Goal: Task Accomplishment & Management: Complete application form

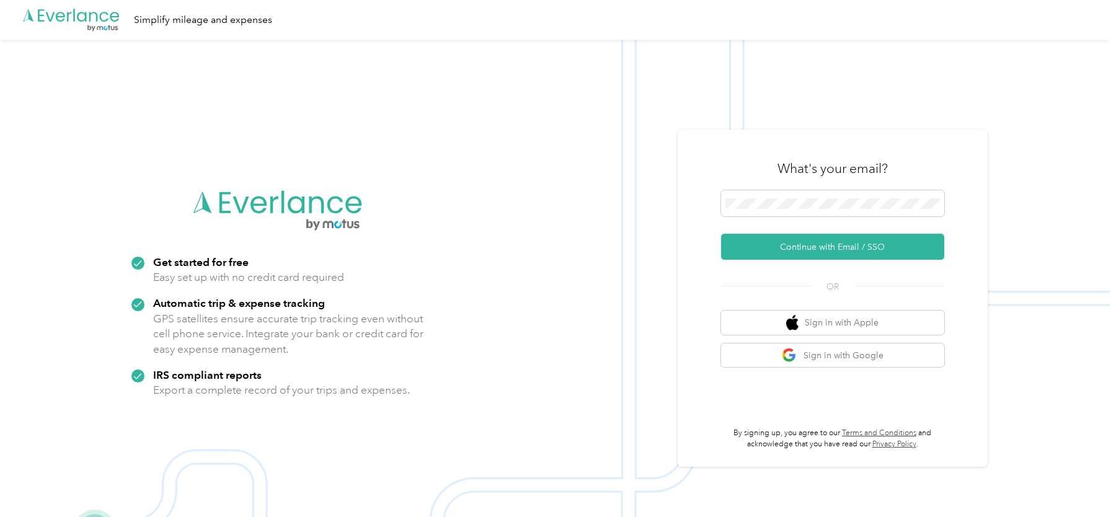
click at [743, 149] on div "What's your email?" at bounding box center [832, 168] width 223 height 43
click at [760, 197] on span at bounding box center [832, 203] width 223 height 26
click at [768, 247] on button "Continue with Email / SSO" at bounding box center [832, 247] width 223 height 26
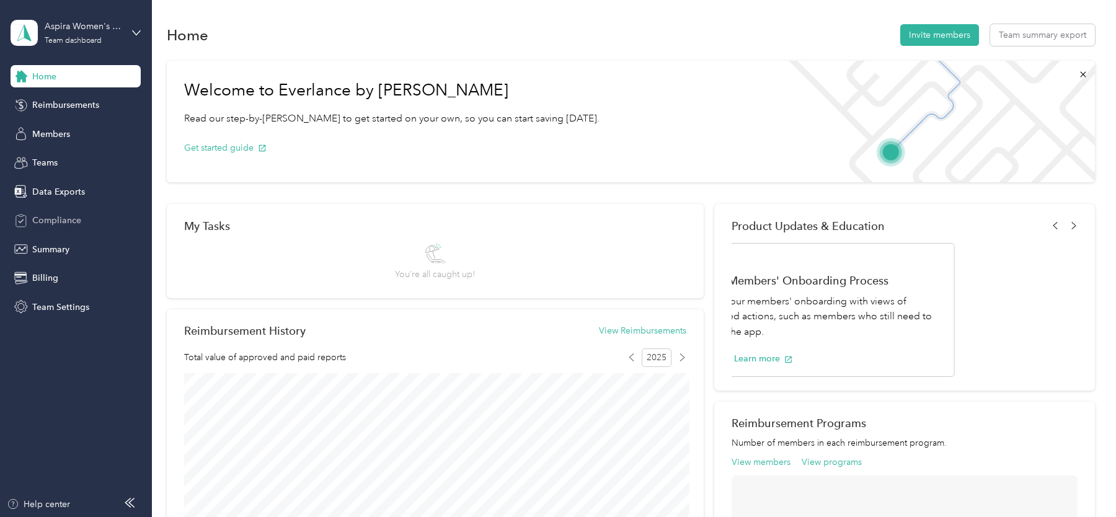
click at [64, 224] on span "Compliance" at bounding box center [56, 220] width 49 height 13
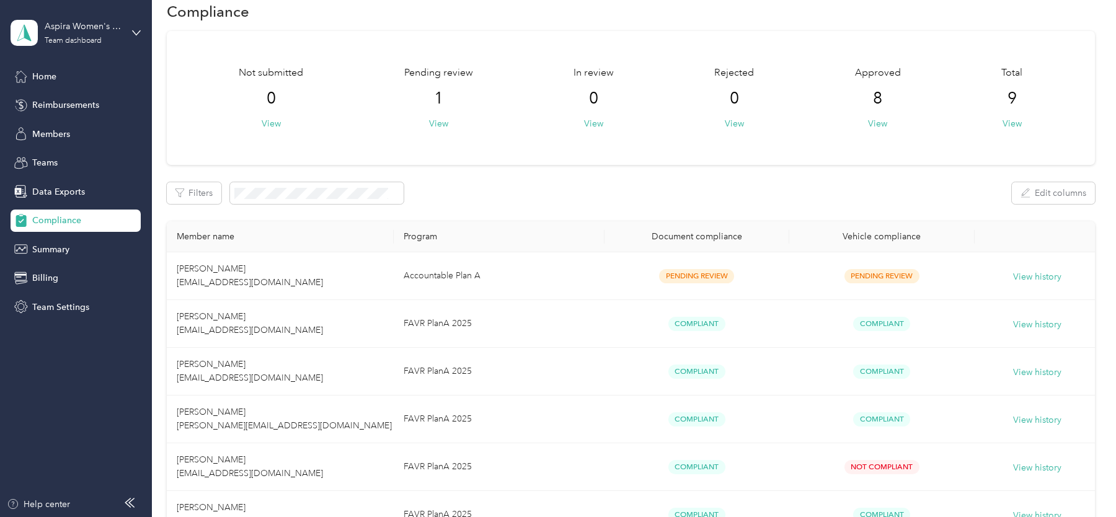
scroll to position [55, 0]
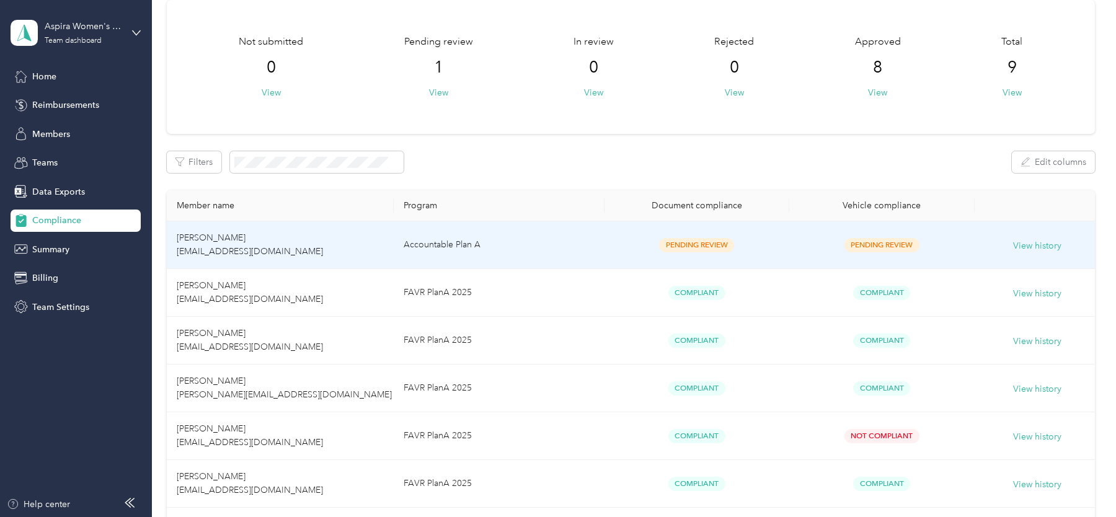
click at [559, 240] on td "Accountable Plan A" at bounding box center [499, 245] width 210 height 48
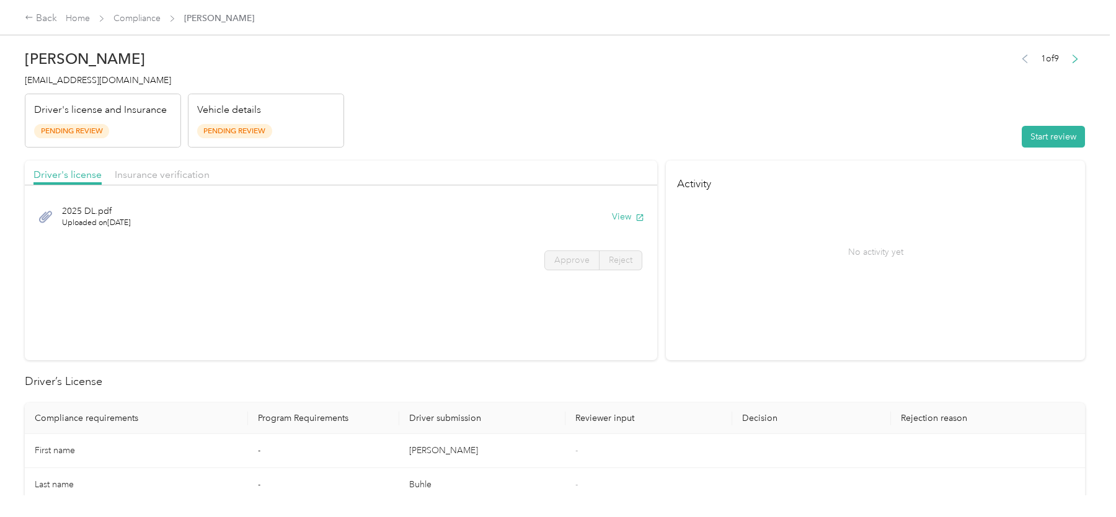
click at [1060, 124] on div "1 of 9 Start review" at bounding box center [1050, 99] width 70 height 98
click at [1051, 134] on button "Start review" at bounding box center [1052, 137] width 63 height 22
click at [597, 220] on div "2025 DL.pdf Uploaded on 10/2/2025 View" at bounding box center [340, 217] width 615 height 42
click at [608, 212] on button "View" at bounding box center [609, 216] width 32 height 13
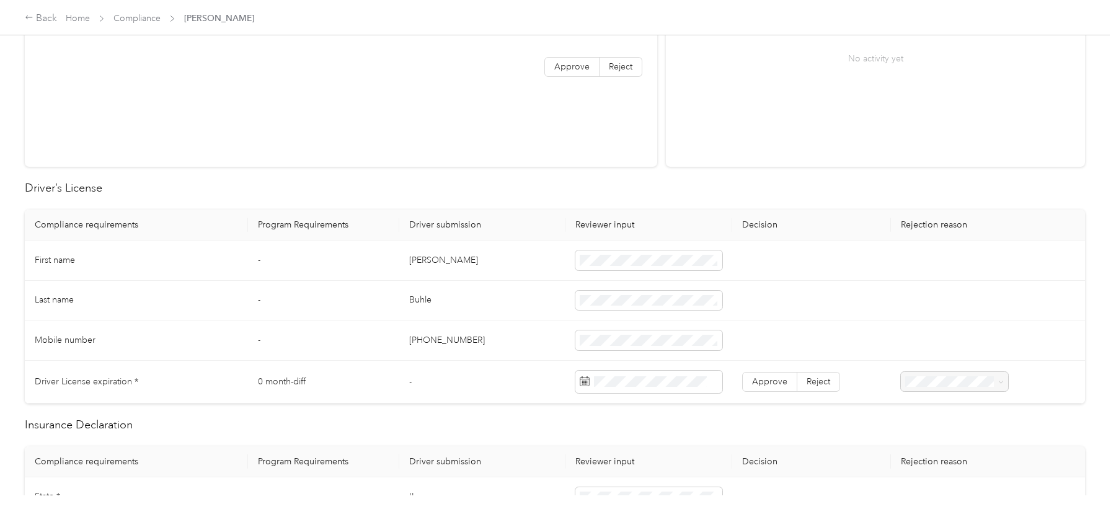
scroll to position [208, 0]
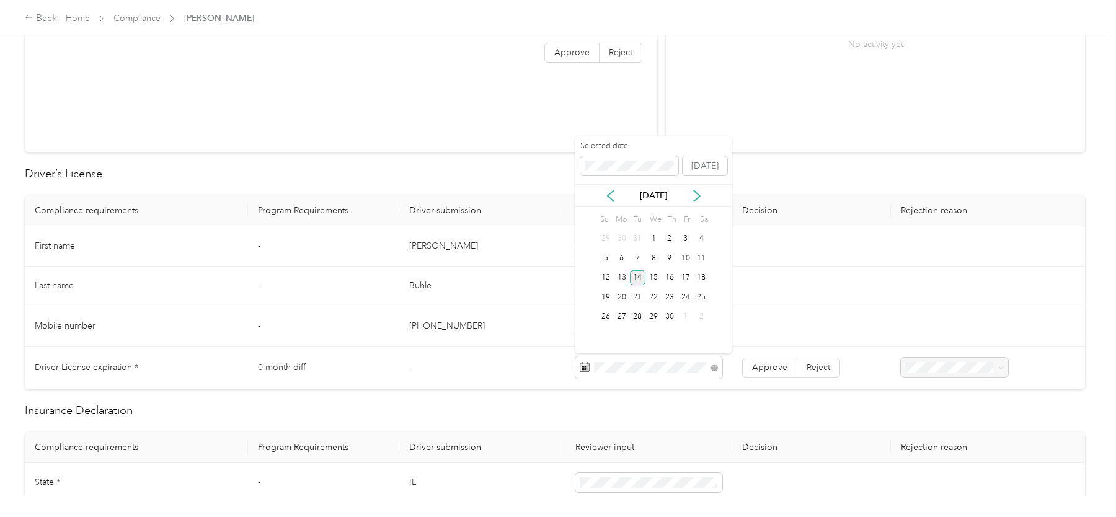
click at [637, 277] on div "14" at bounding box center [638, 277] width 16 height 15
click at [766, 368] on span "Approve" at bounding box center [769, 367] width 35 height 11
click at [527, 254] on td "[PERSON_NAME]" at bounding box center [482, 246] width 166 height 40
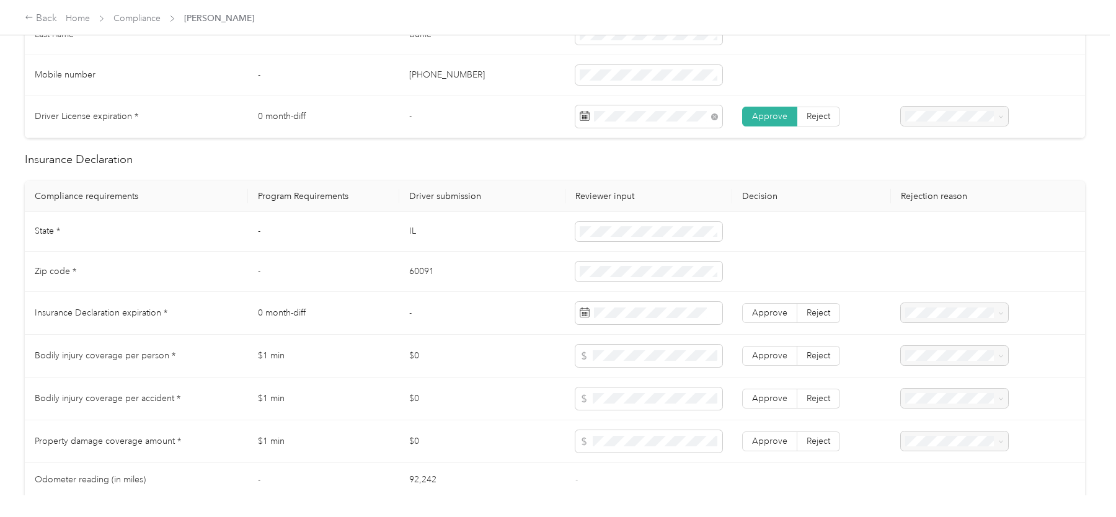
scroll to position [0, 0]
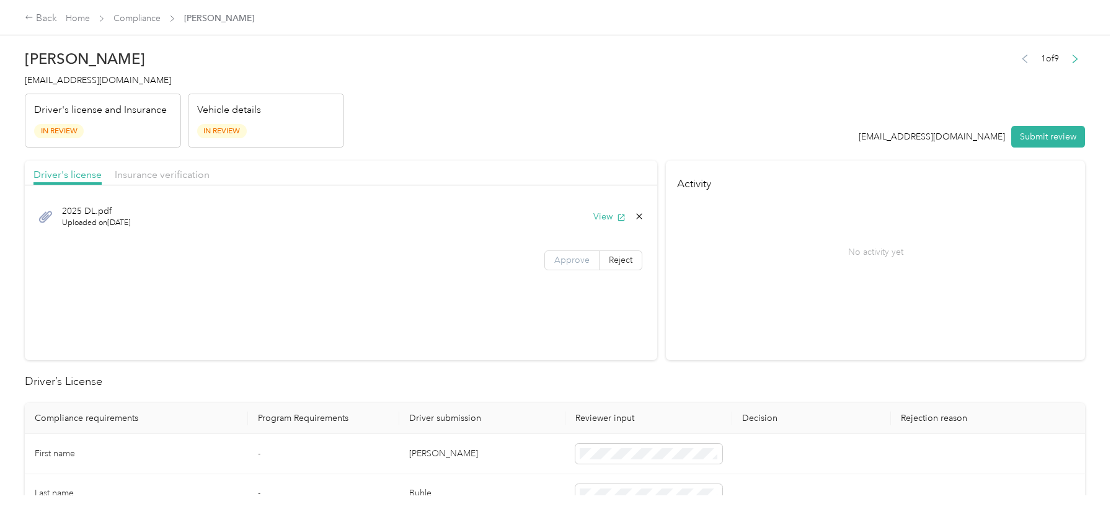
click at [575, 262] on span "Approve" at bounding box center [571, 260] width 35 height 11
click at [156, 174] on span "Insurance verification" at bounding box center [162, 175] width 95 height 12
click at [612, 215] on button "View" at bounding box center [609, 216] width 32 height 13
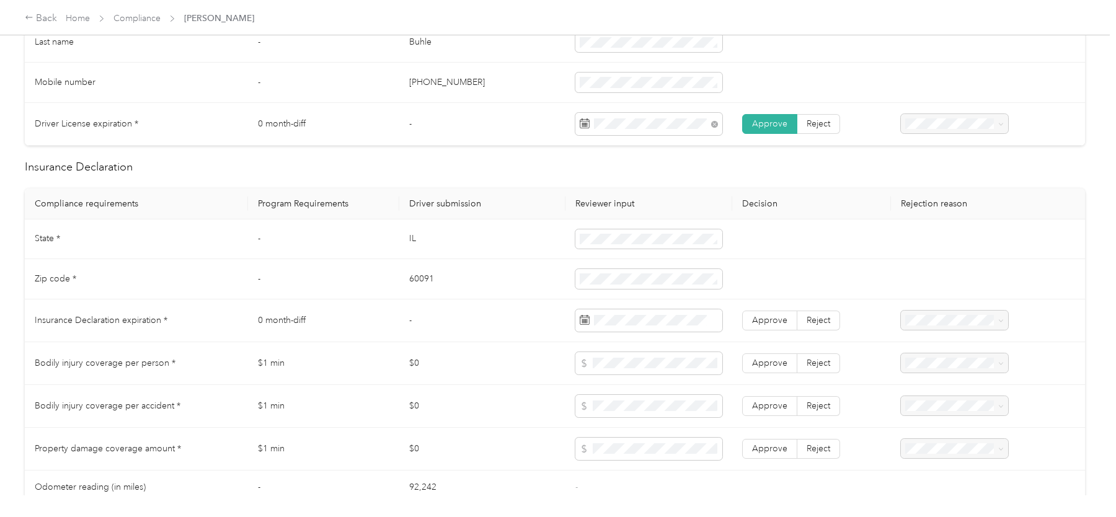
scroll to position [467, 0]
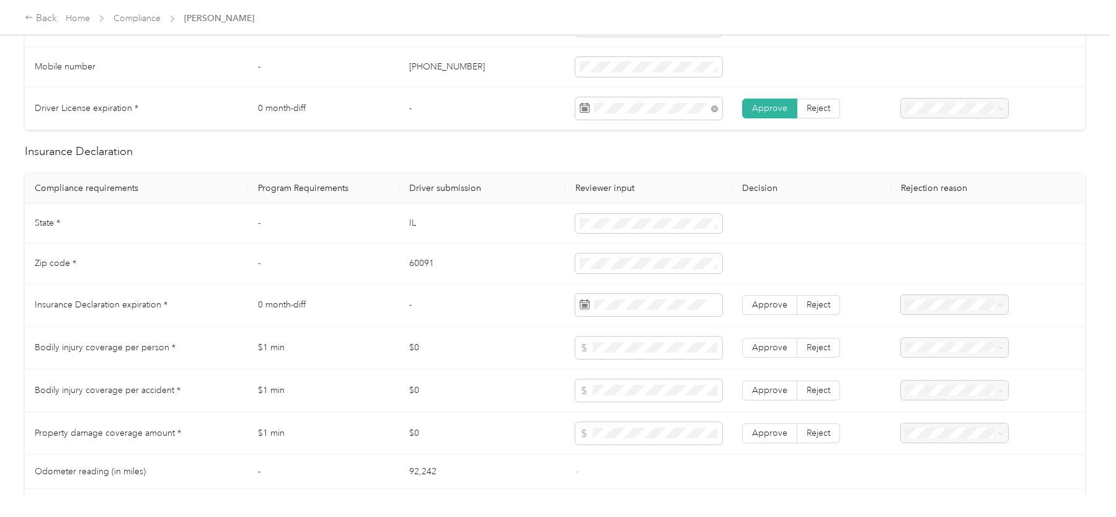
click at [617, 289] on td at bounding box center [648, 305] width 166 height 43
click at [608, 246] on div "26" at bounding box center [605, 252] width 16 height 15
click at [477, 184] on th "Driver submission" at bounding box center [482, 188] width 166 height 31
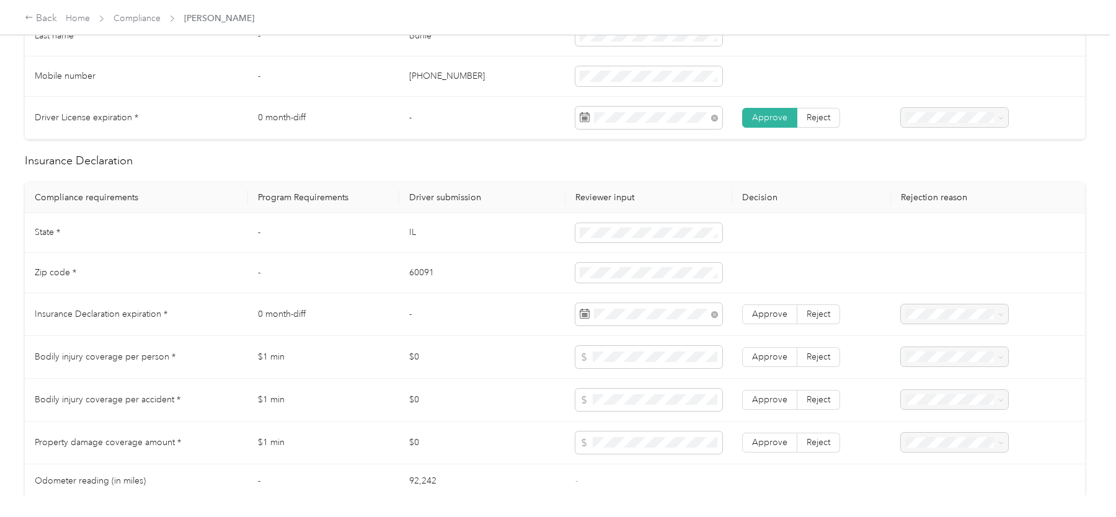
scroll to position [451, 0]
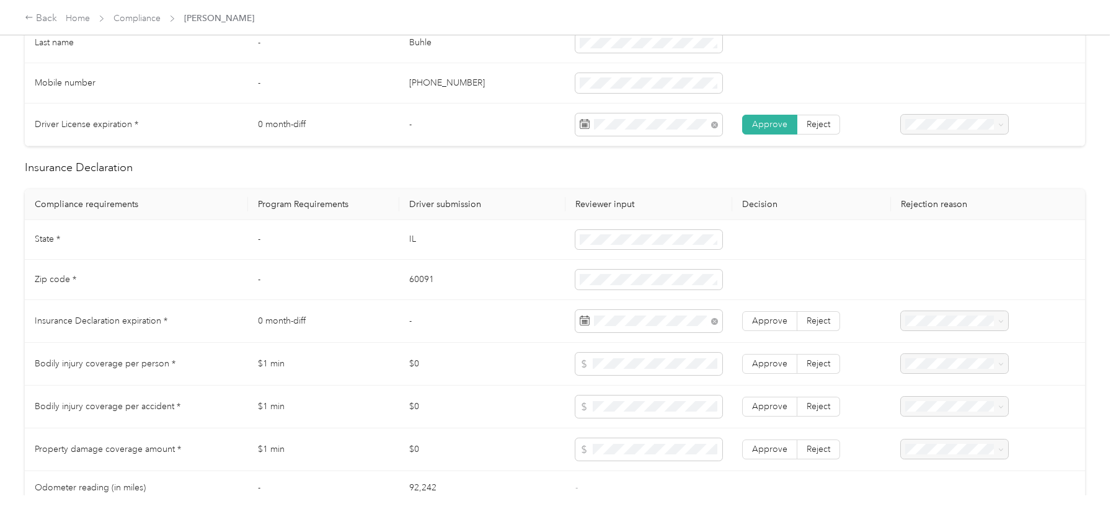
click at [482, 261] on td "60091" at bounding box center [482, 280] width 166 height 40
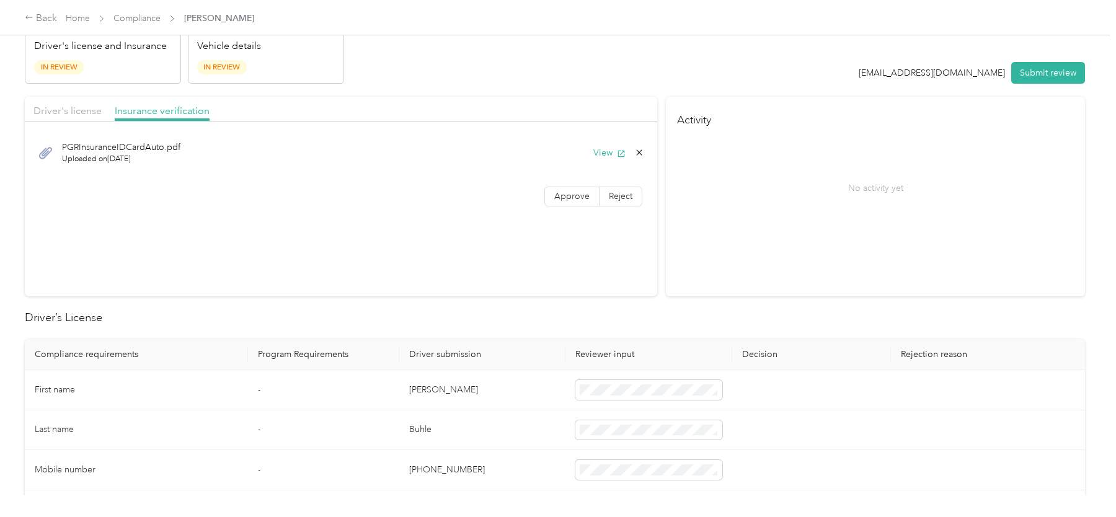
scroll to position [47, 0]
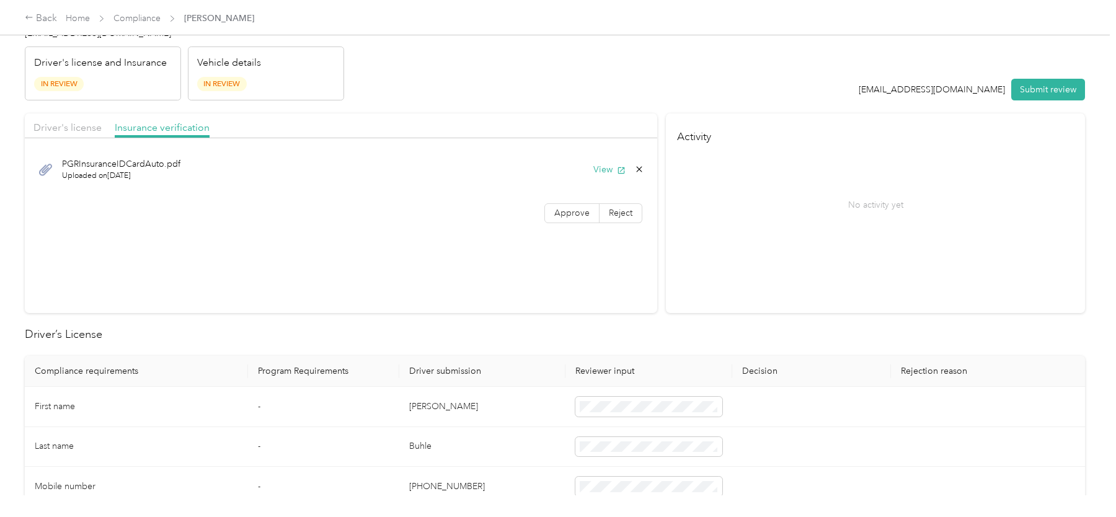
click at [80, 120] on div "Driver's license" at bounding box center [67, 127] width 68 height 15
click at [602, 164] on button "View" at bounding box center [609, 169] width 32 height 13
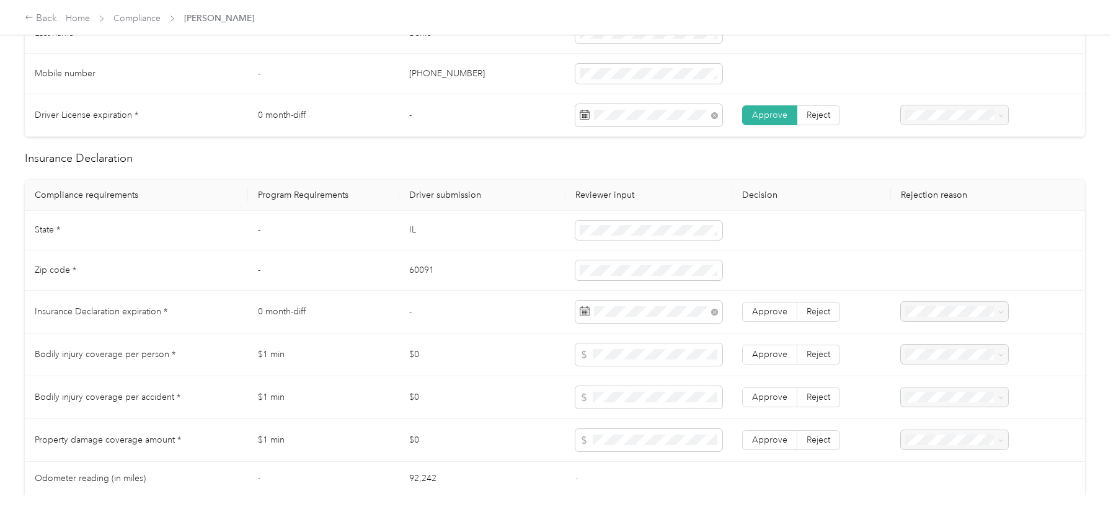
scroll to position [480, 0]
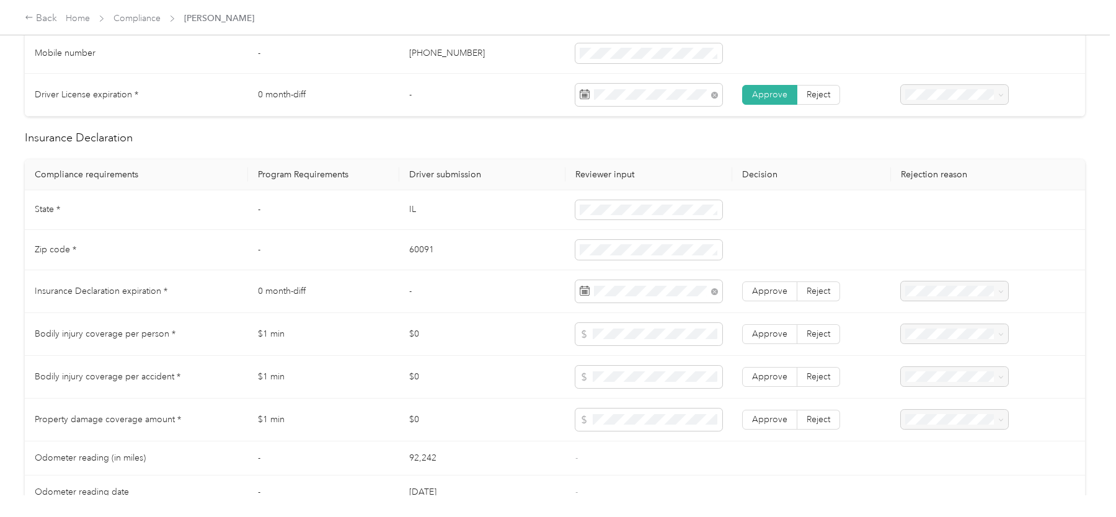
click at [527, 285] on td "-" at bounding box center [482, 291] width 166 height 43
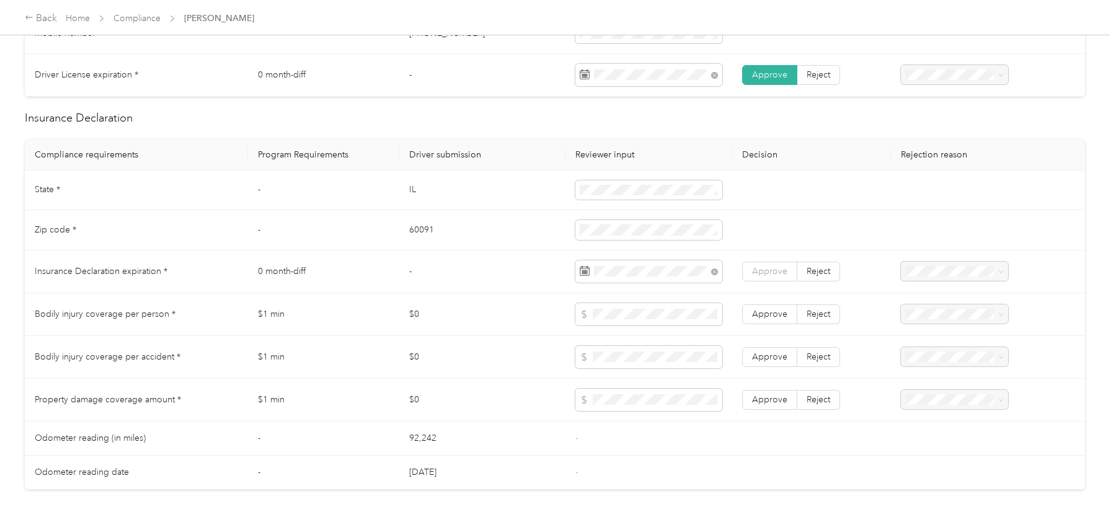
click at [777, 270] on span "Approve" at bounding box center [769, 271] width 35 height 11
click at [772, 304] on label "Approve" at bounding box center [769, 314] width 55 height 20
click at [776, 339] on td "Approve Reject" at bounding box center [811, 357] width 159 height 43
click at [776, 351] on span "Approve" at bounding box center [769, 356] width 35 height 11
click at [777, 398] on span "Approve" at bounding box center [769, 399] width 35 height 11
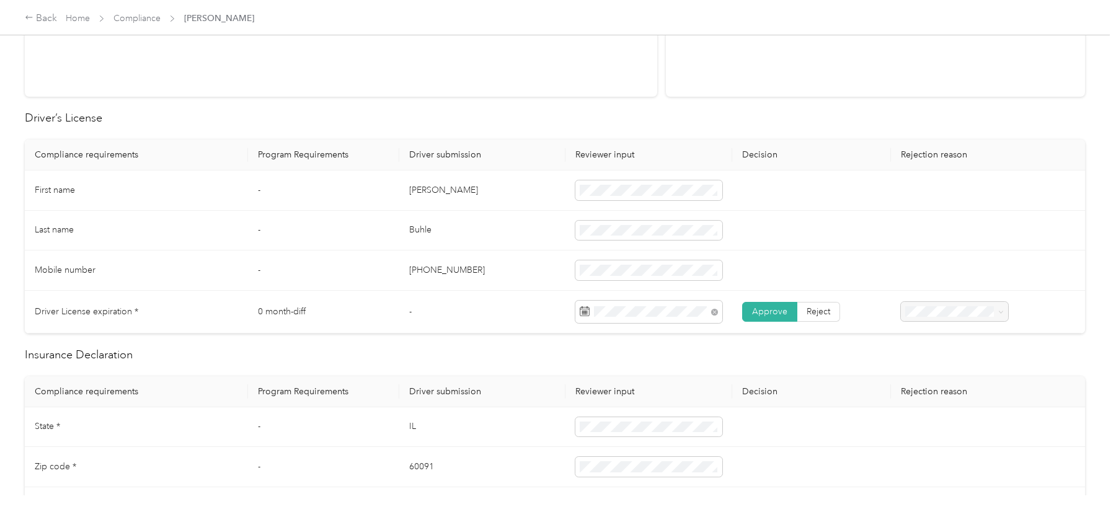
scroll to position [0, 0]
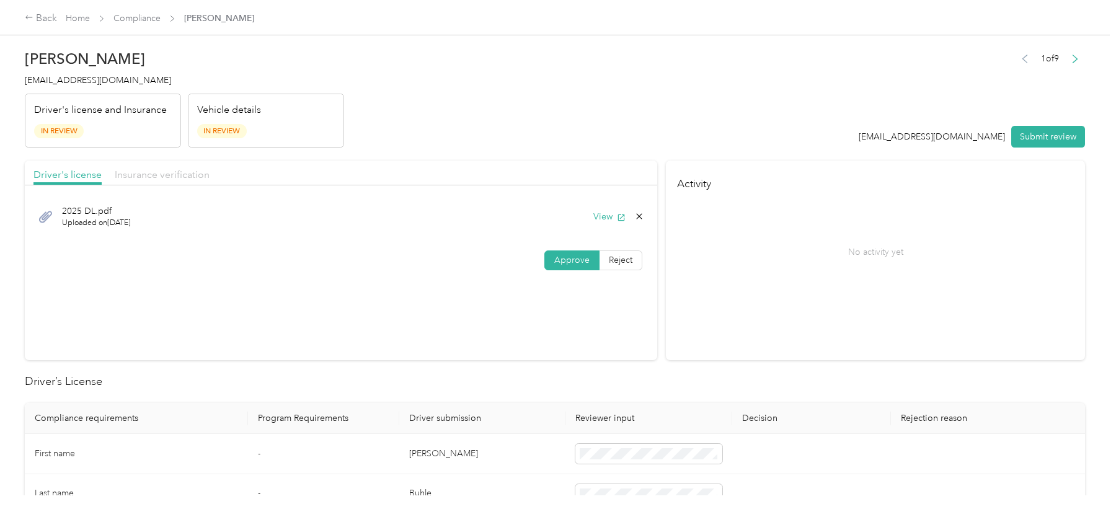
click at [139, 175] on span "Insurance verification" at bounding box center [162, 175] width 95 height 12
click at [597, 213] on button "View" at bounding box center [609, 216] width 32 height 13
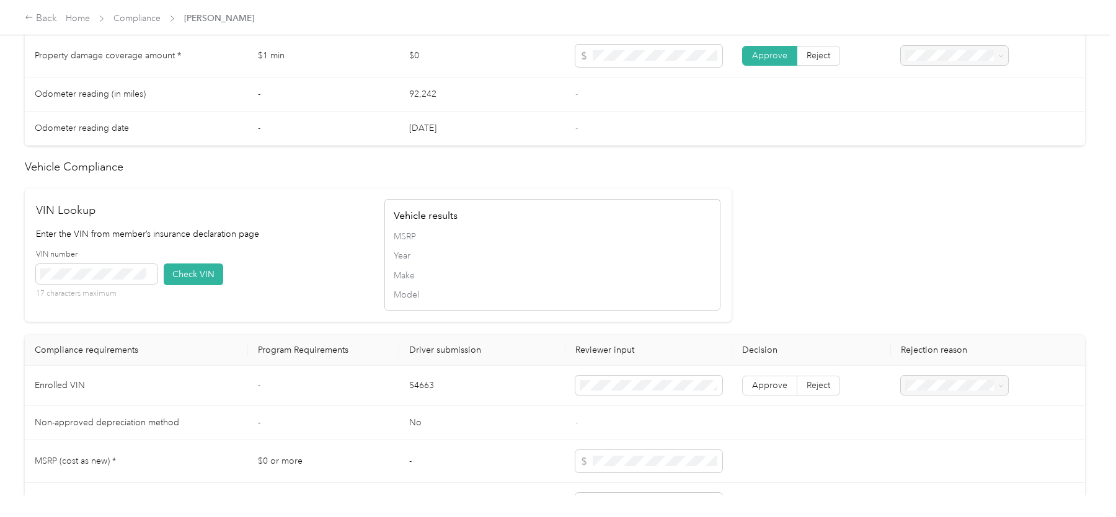
scroll to position [855, 0]
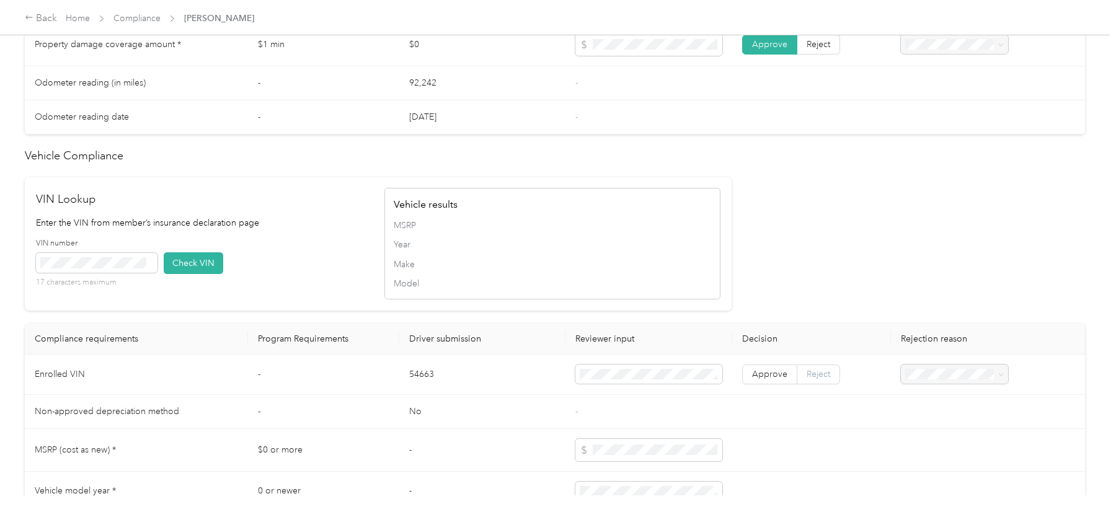
click at [822, 369] on span "Reject" at bounding box center [818, 374] width 24 height 11
click at [938, 402] on span "Vehicle VIN missing from uploaded Insurance Policy doc" at bounding box center [949, 403] width 81 height 37
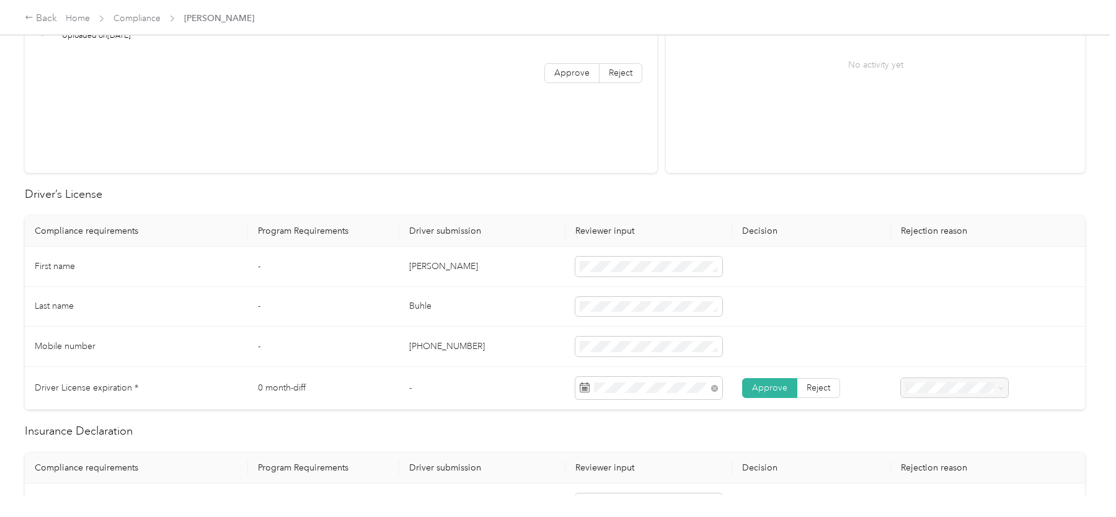
scroll to position [0, 0]
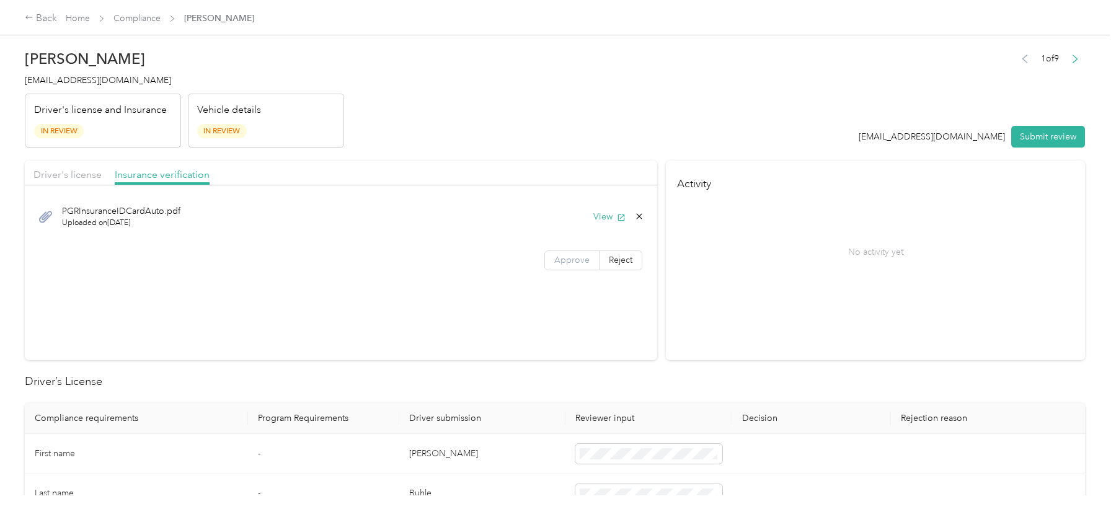
click at [565, 257] on span "Approve" at bounding box center [571, 260] width 35 height 11
click at [69, 174] on span "Driver's license" at bounding box center [67, 175] width 68 height 12
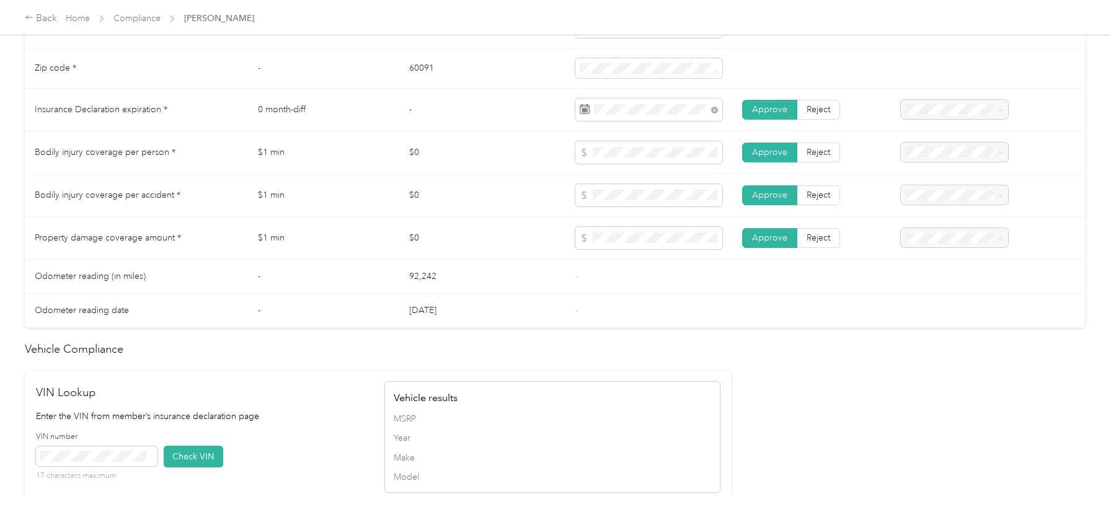
scroll to position [1036, 0]
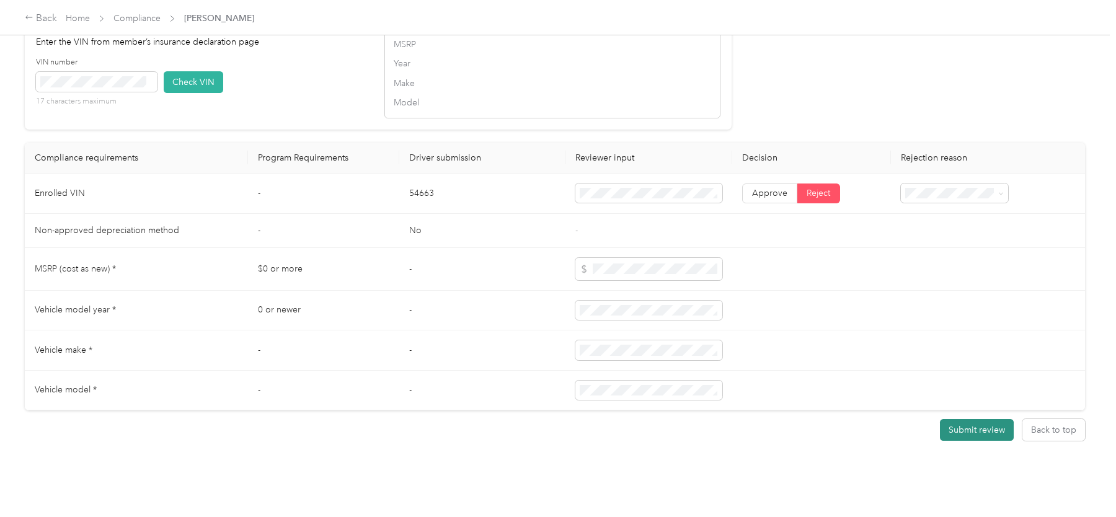
click at [990, 423] on button "Submit review" at bounding box center [977, 430] width 74 height 22
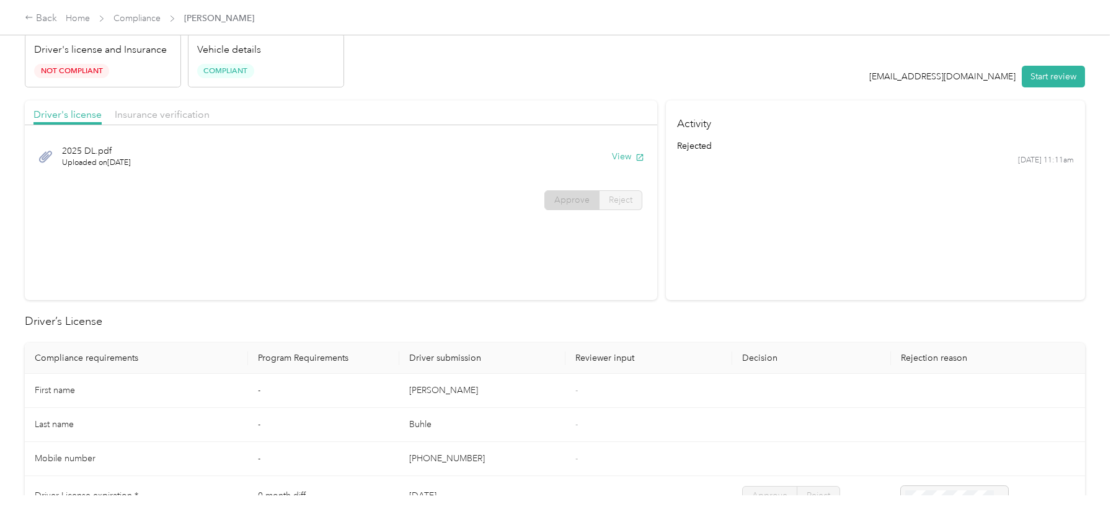
scroll to position [0, 0]
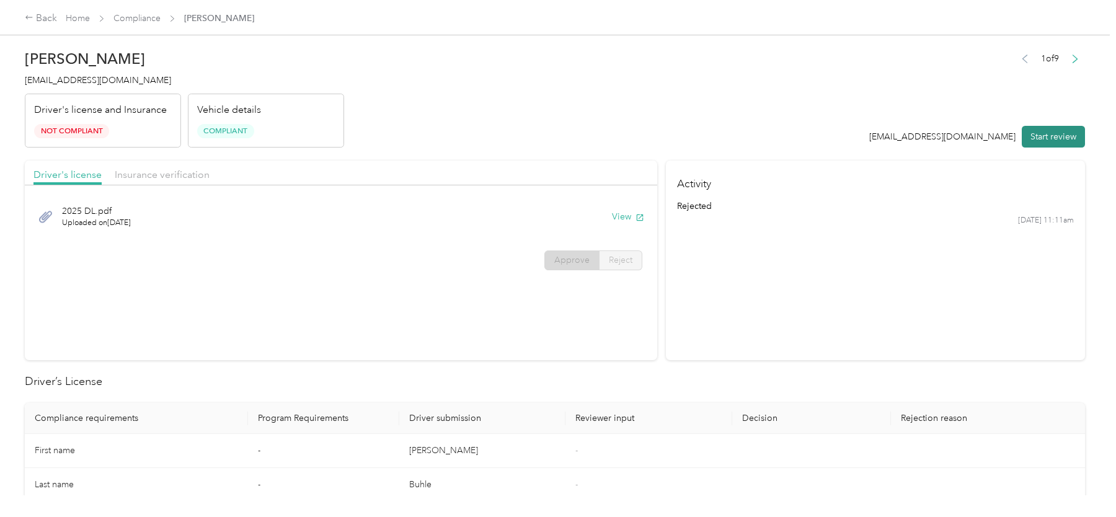
click at [1054, 139] on button "Start review" at bounding box center [1052, 137] width 63 height 22
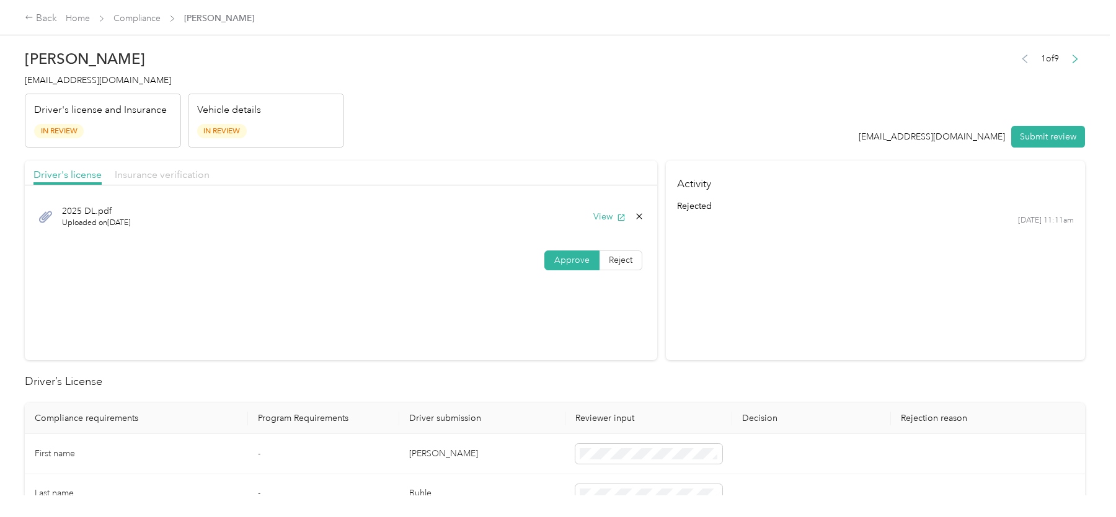
click at [150, 172] on span "Insurance verification" at bounding box center [162, 175] width 95 height 12
click at [560, 265] on label "Approve" at bounding box center [571, 260] width 55 height 20
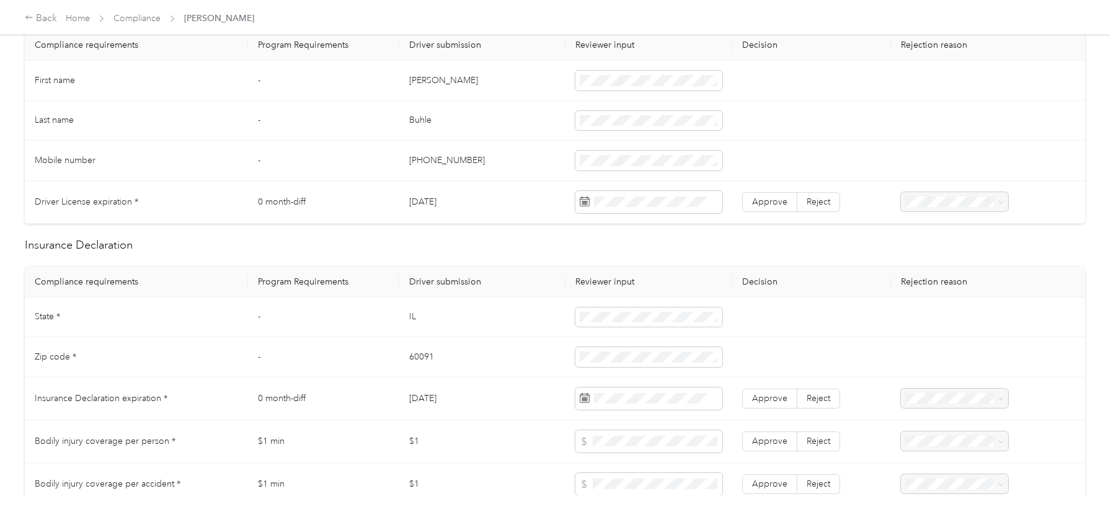
scroll to position [389, 0]
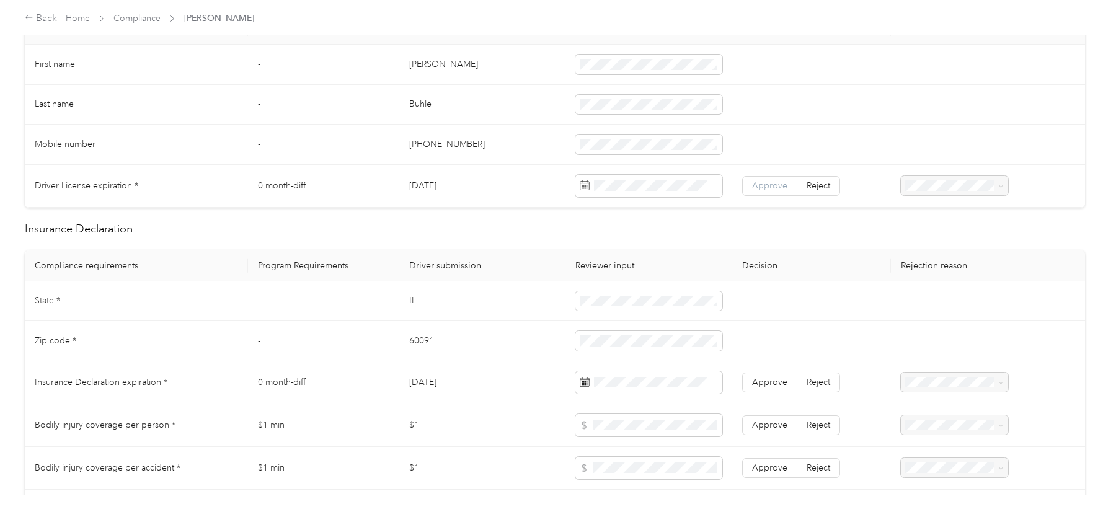
click at [757, 180] on span "Approve" at bounding box center [769, 185] width 35 height 11
click at [775, 377] on span "Approve" at bounding box center [769, 382] width 35 height 11
click at [773, 415] on label "Approve" at bounding box center [769, 425] width 55 height 20
click at [775, 464] on span "Approve" at bounding box center [769, 467] width 35 height 11
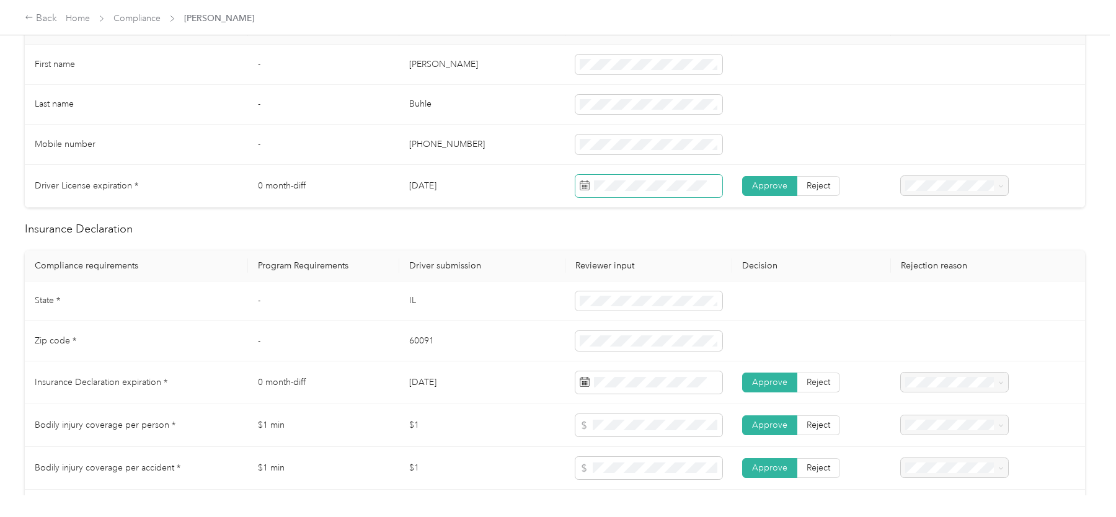
click at [627, 189] on span at bounding box center [648, 186] width 146 height 22
click at [637, 337] on div "14" at bounding box center [638, 337] width 16 height 15
click at [669, 373] on span at bounding box center [648, 382] width 146 height 22
click at [649, 187] on span at bounding box center [629, 179] width 98 height 20
click at [609, 328] on div "26" at bounding box center [605, 329] width 16 height 15
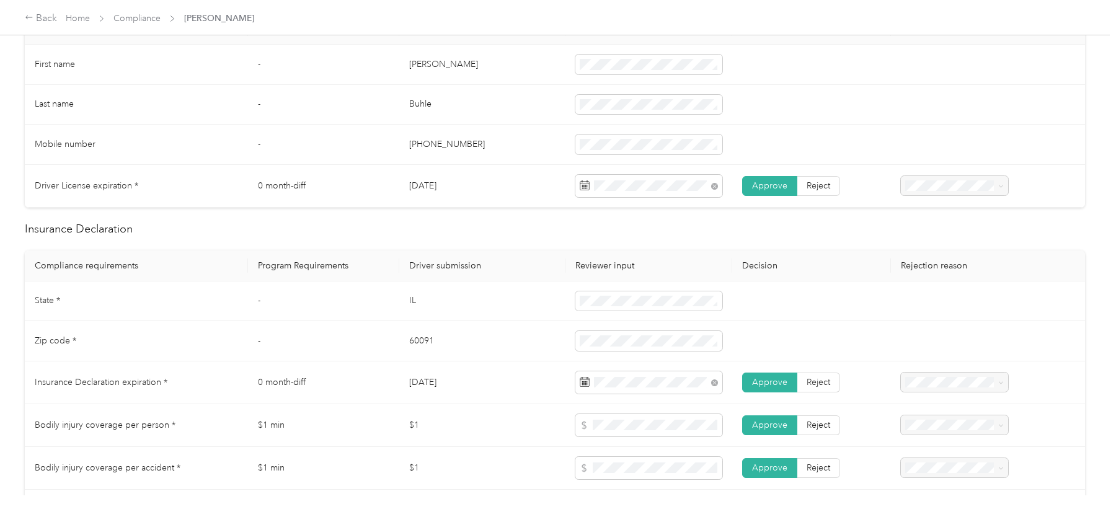
scroll to position [552, 0]
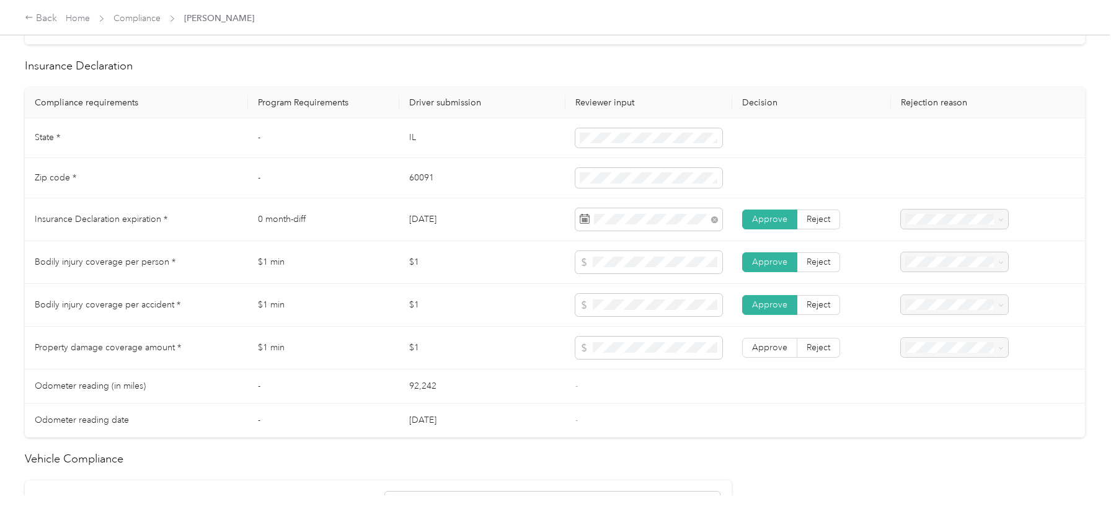
click at [600, 270] on td at bounding box center [648, 262] width 166 height 43
click at [606, 316] on td at bounding box center [648, 305] width 166 height 43
click at [604, 309] on span at bounding box center [648, 305] width 146 height 22
click at [608, 337] on span at bounding box center [648, 348] width 146 height 22
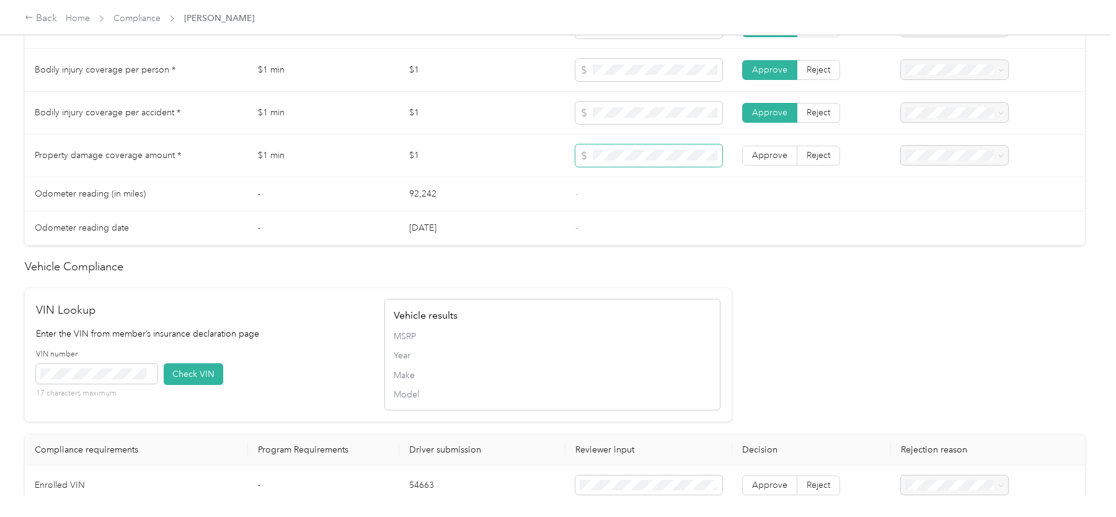
click at [609, 349] on span "Year" at bounding box center [552, 355] width 317 height 13
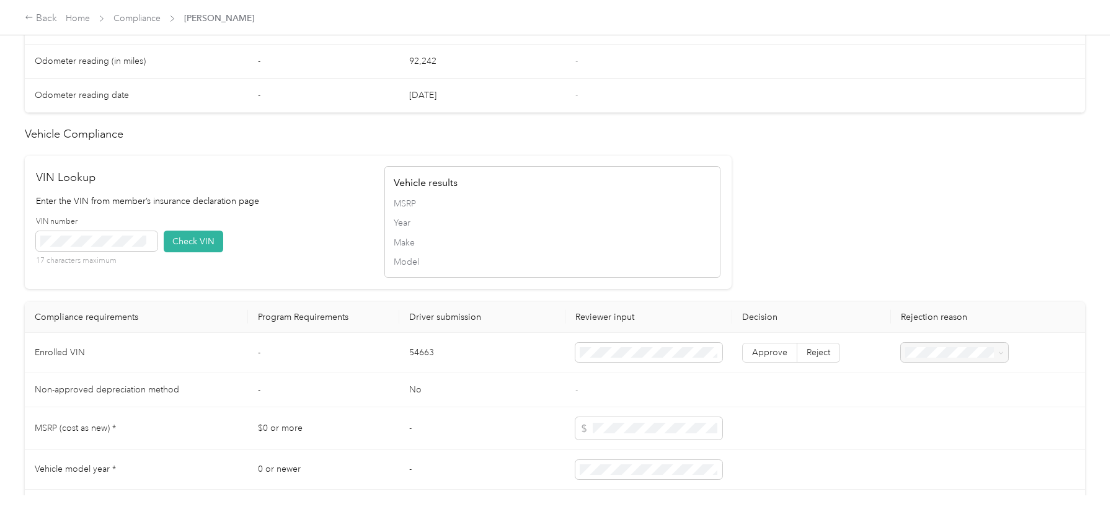
scroll to position [891, 0]
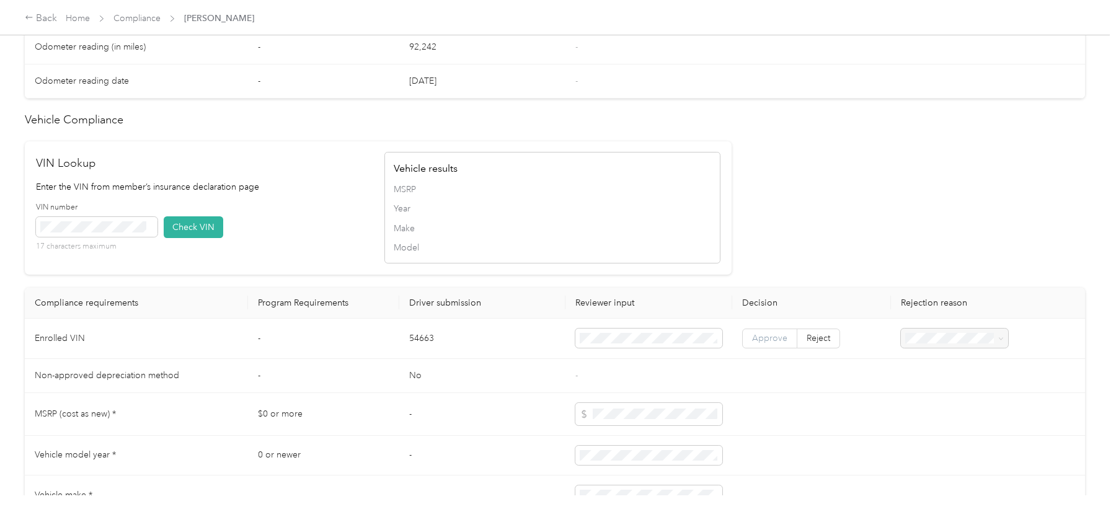
click at [754, 339] on label "Approve" at bounding box center [769, 338] width 55 height 20
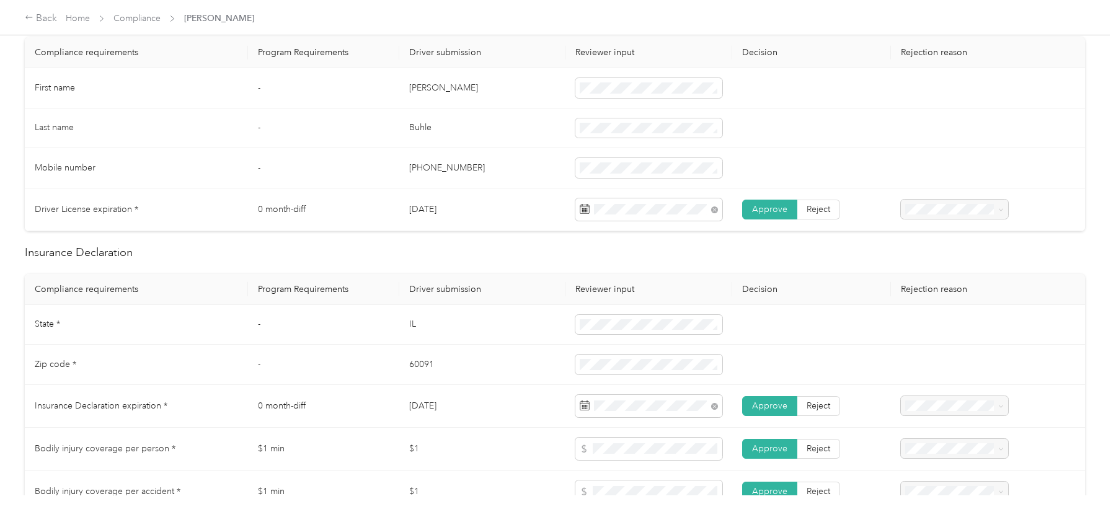
scroll to position [0, 0]
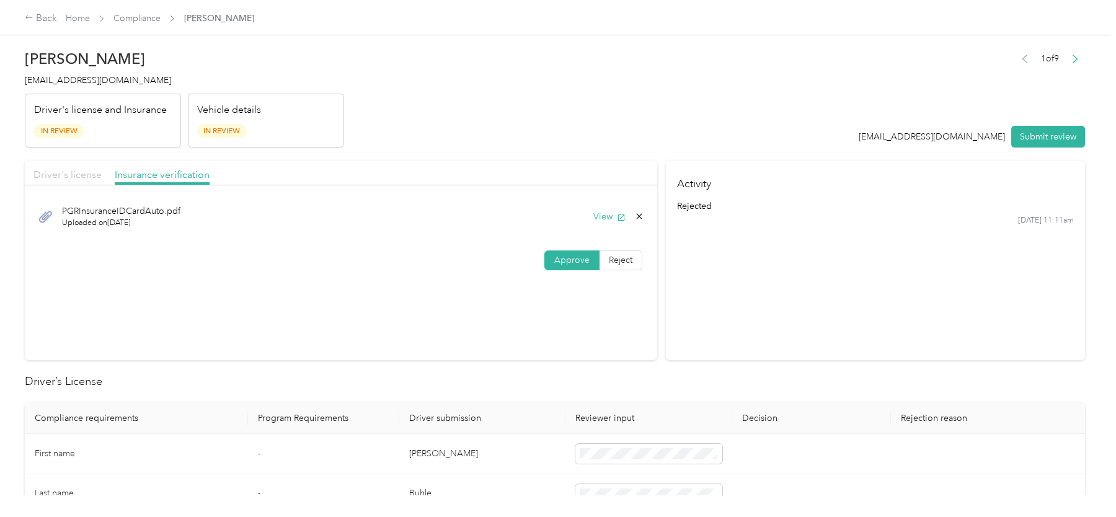
click at [84, 174] on span "Driver's license" at bounding box center [67, 175] width 68 height 12
click at [1037, 137] on button "Submit review" at bounding box center [1048, 137] width 74 height 22
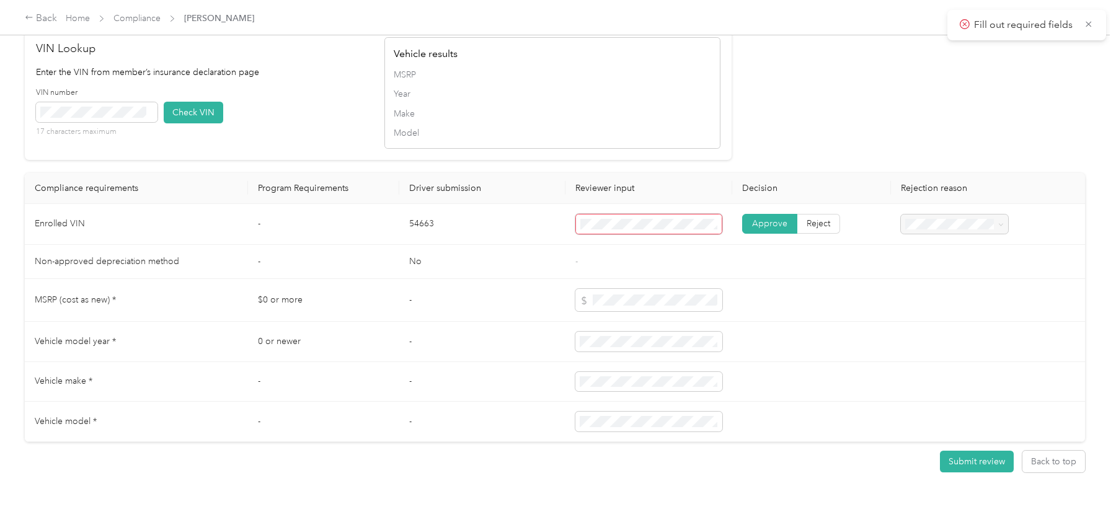
scroll to position [1037, 0]
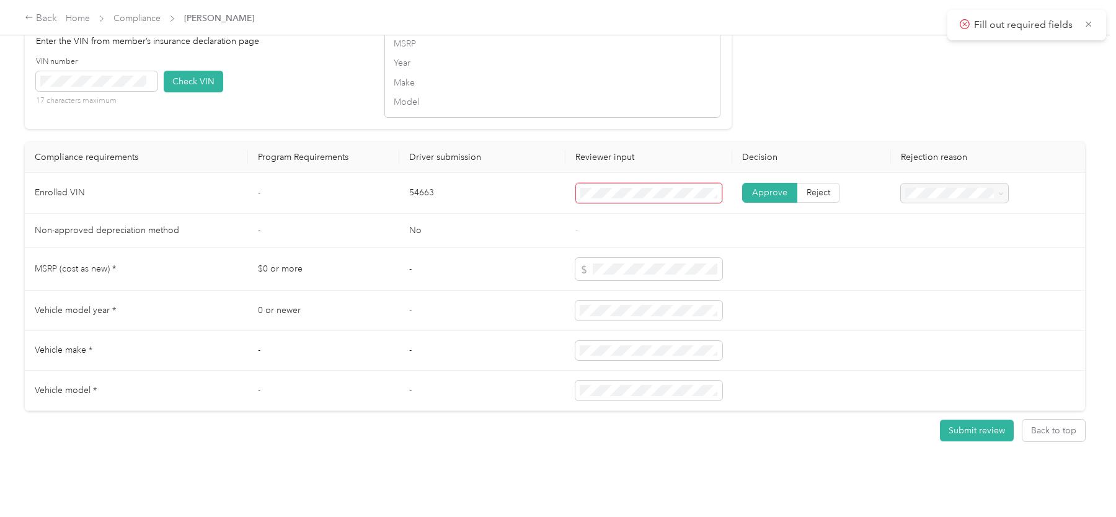
click at [433, 190] on td "54663" at bounding box center [482, 194] width 166 height 42
click at [423, 190] on td "54663" at bounding box center [482, 194] width 166 height 42
copy td "54663"
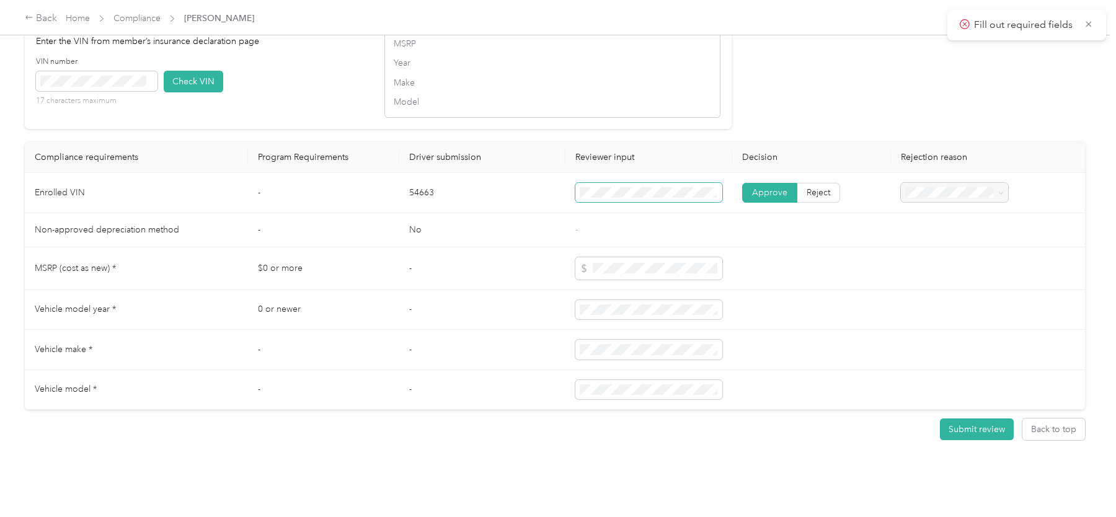
scroll to position [1036, 0]
click at [1002, 426] on button "Submit review" at bounding box center [977, 430] width 74 height 22
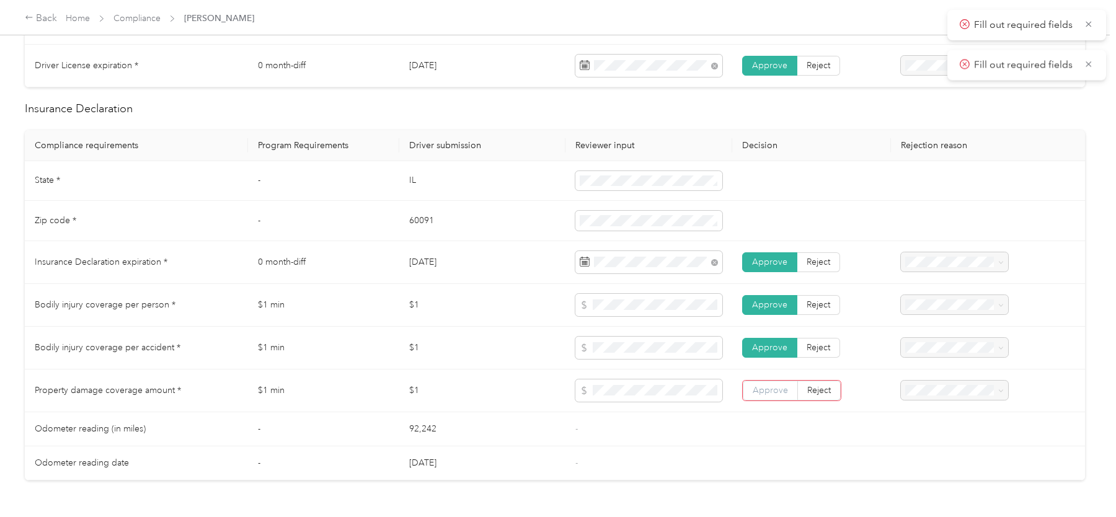
click at [762, 387] on span "Approve" at bounding box center [769, 390] width 35 height 11
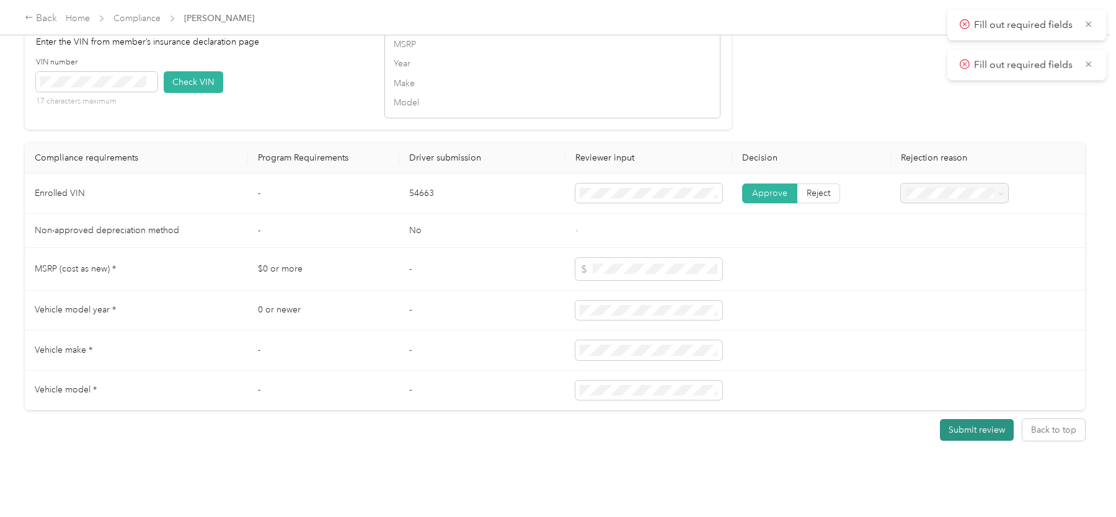
click at [972, 428] on button "Submit review" at bounding box center [977, 430] width 74 height 22
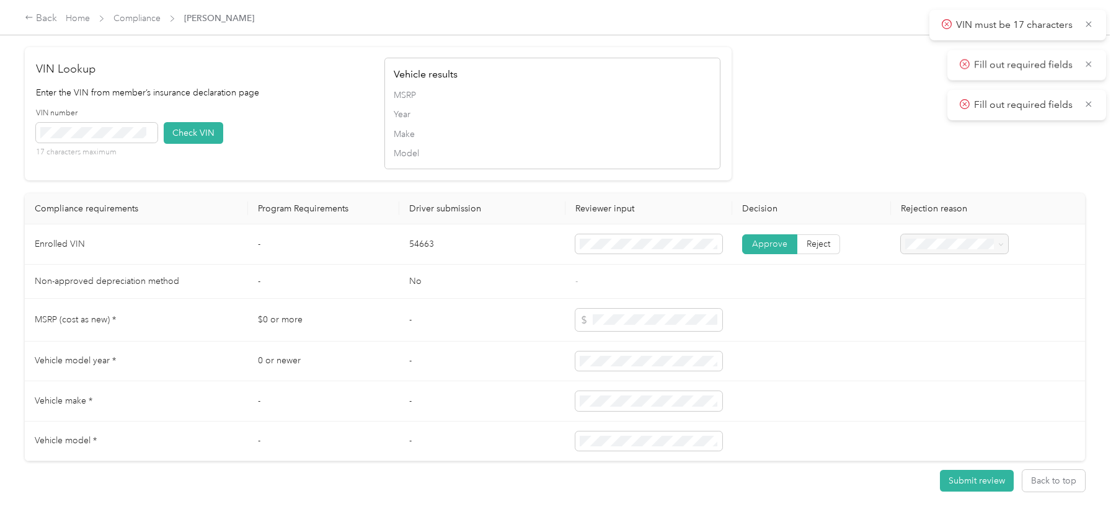
scroll to position [989, 0]
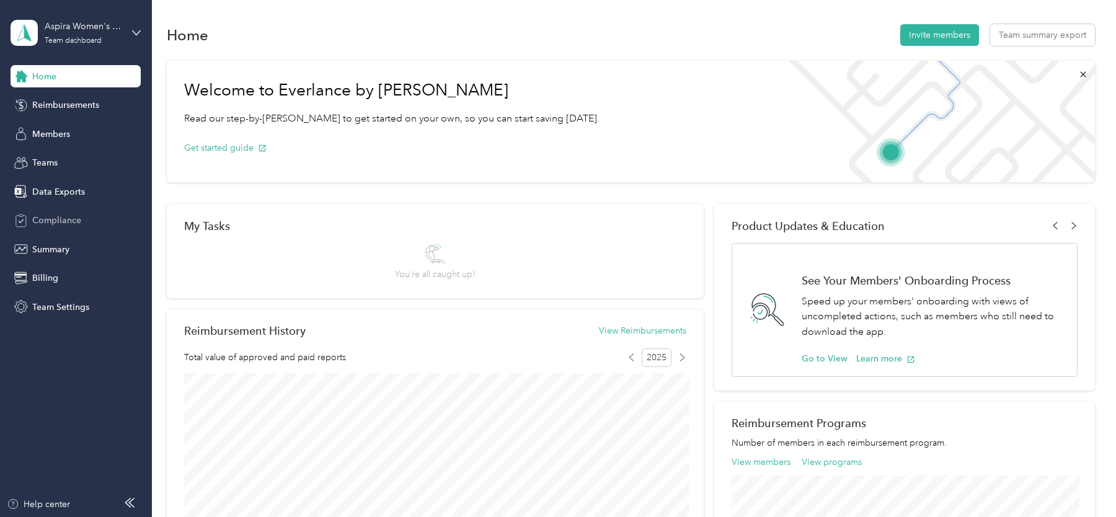
click at [63, 214] on span "Compliance" at bounding box center [56, 220] width 49 height 13
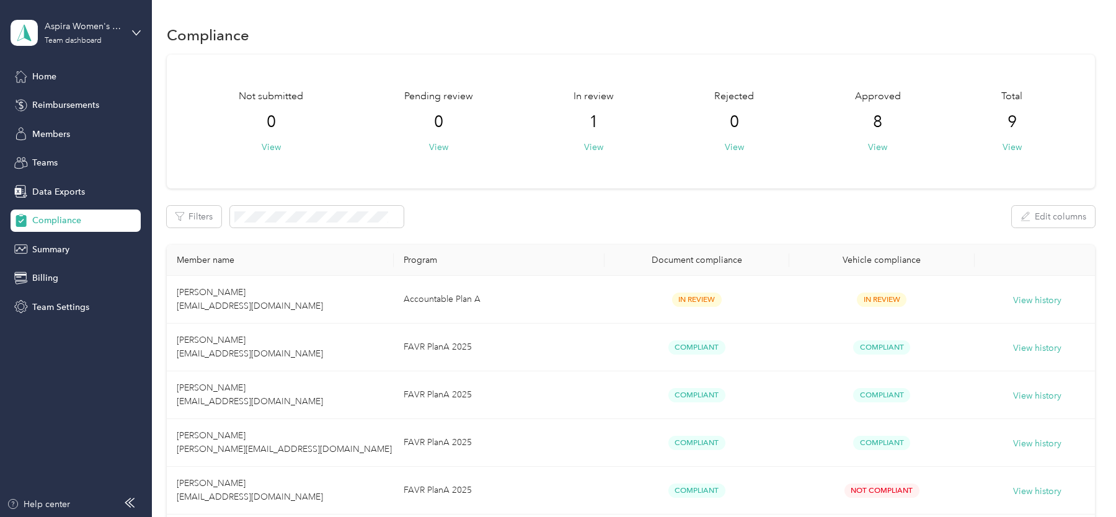
scroll to position [71, 0]
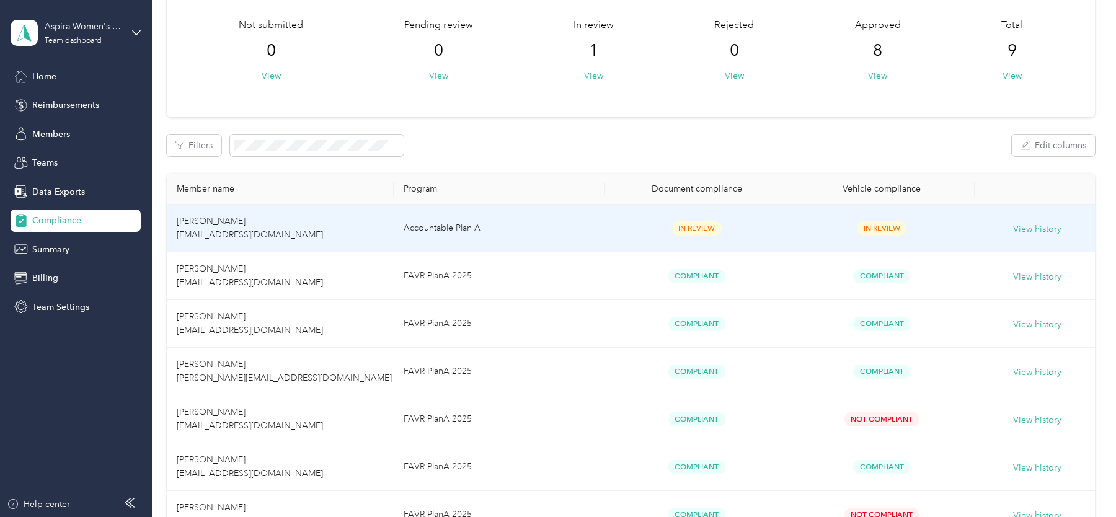
click at [615, 231] on div "In Review" at bounding box center [696, 228] width 165 height 14
click at [641, 228] on div "In Review" at bounding box center [696, 228] width 165 height 14
click at [713, 237] on td "In Review" at bounding box center [696, 229] width 185 height 48
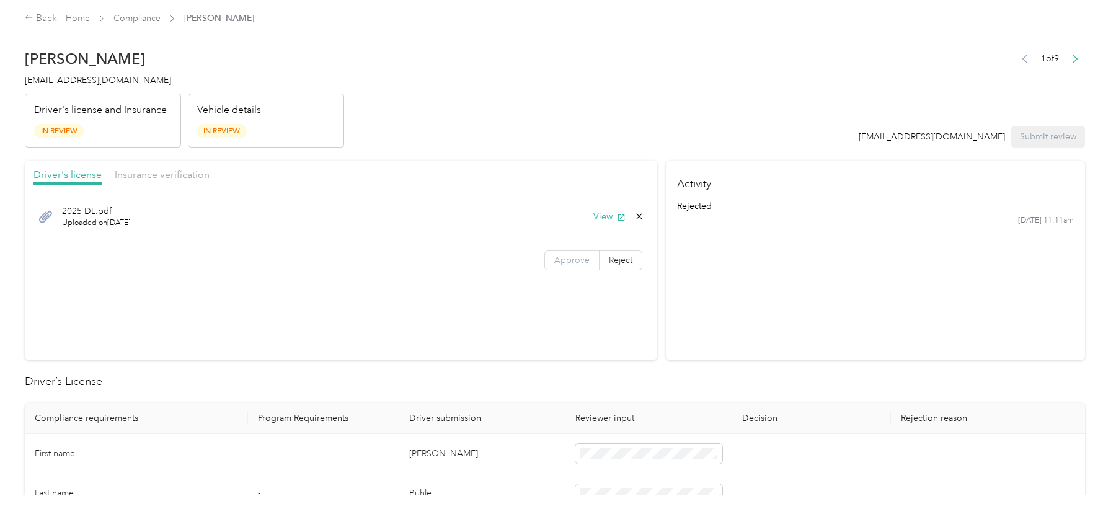
click at [552, 257] on label "Approve" at bounding box center [571, 260] width 55 height 20
click at [174, 177] on span "Insurance verification" at bounding box center [162, 175] width 95 height 12
click at [557, 252] on label "Approve" at bounding box center [571, 260] width 55 height 20
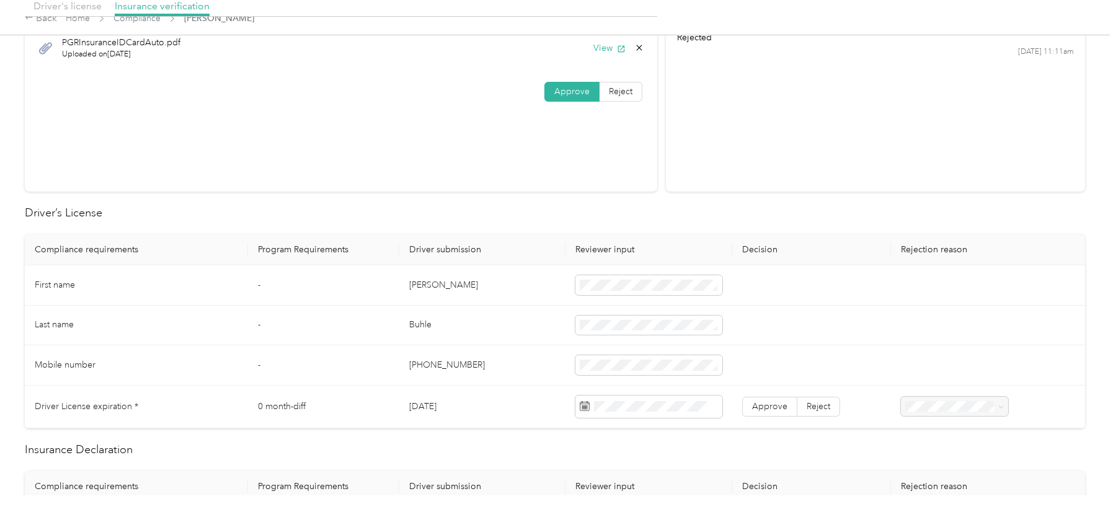
scroll to position [203, 0]
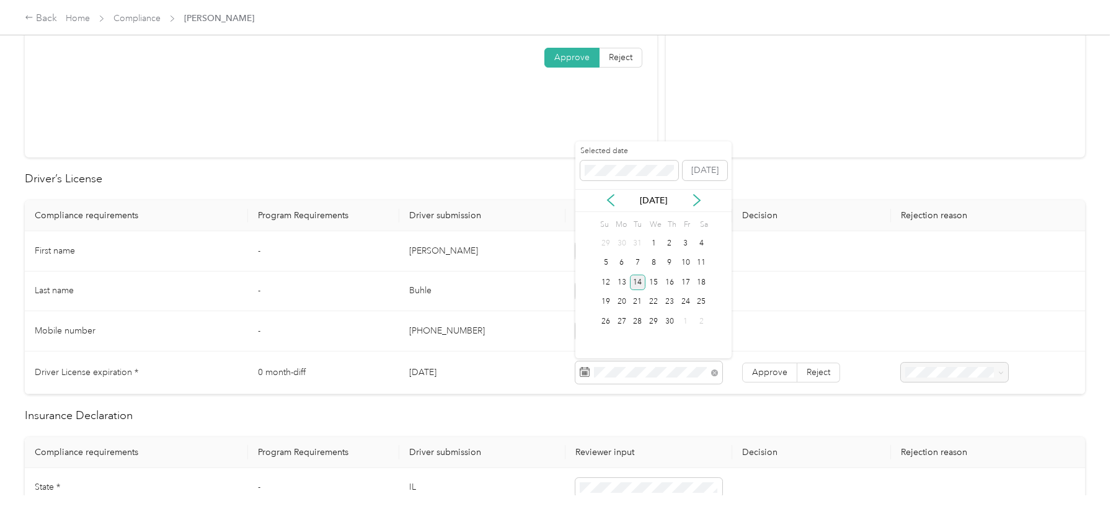
click at [638, 281] on div "14" at bounding box center [638, 282] width 16 height 15
click at [763, 370] on span "Approve" at bounding box center [769, 372] width 35 height 11
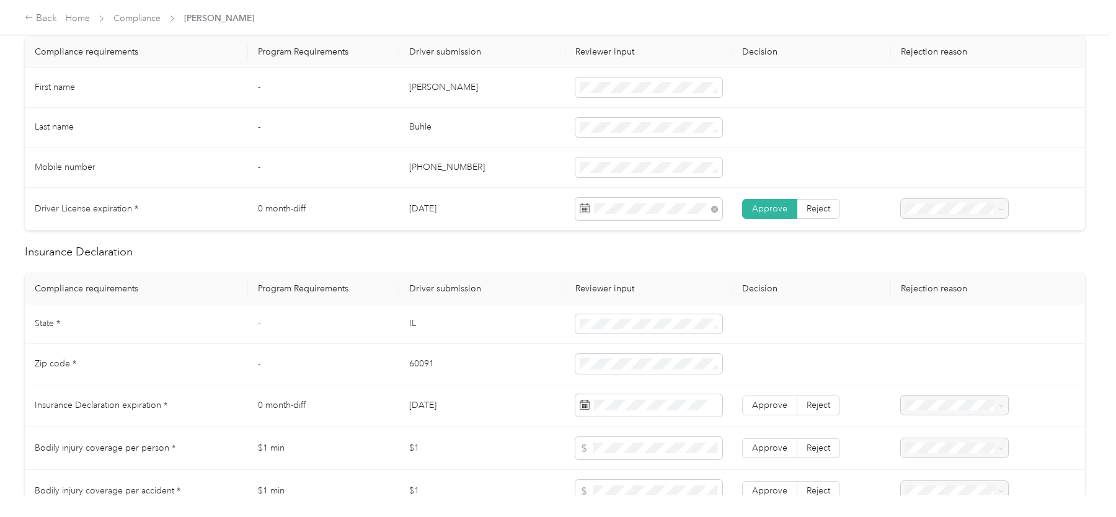
scroll to position [368, 0]
click at [620, 306] on td at bounding box center [648, 323] width 166 height 40
click at [621, 314] on span at bounding box center [648, 323] width 146 height 20
click at [631, 353] on span at bounding box center [648, 363] width 146 height 20
click at [848, 359] on td at bounding box center [811, 363] width 159 height 40
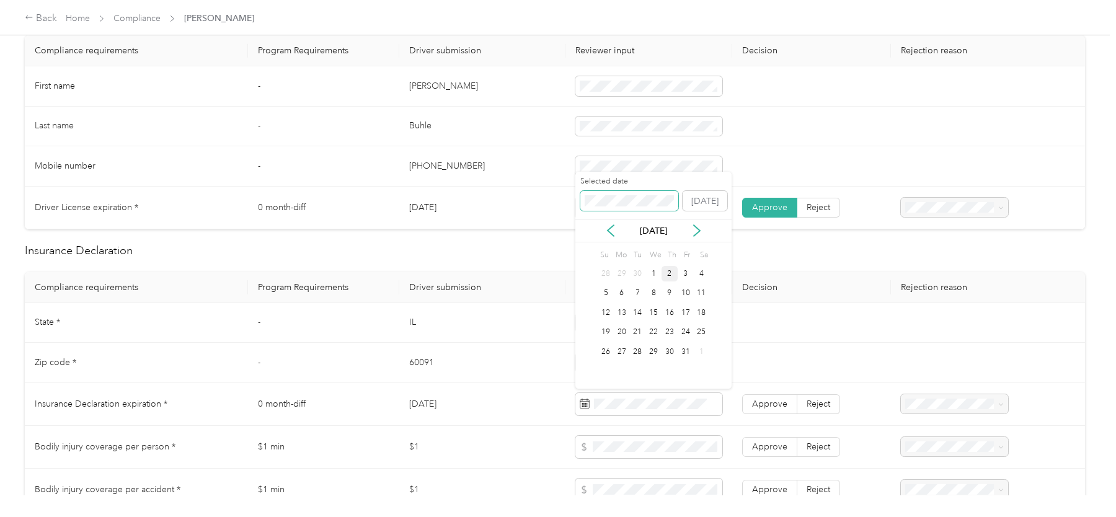
click at [630, 206] on span at bounding box center [629, 201] width 98 height 20
click at [608, 351] on div "26" at bounding box center [605, 351] width 16 height 15
click at [766, 403] on span "Approve" at bounding box center [769, 404] width 35 height 11
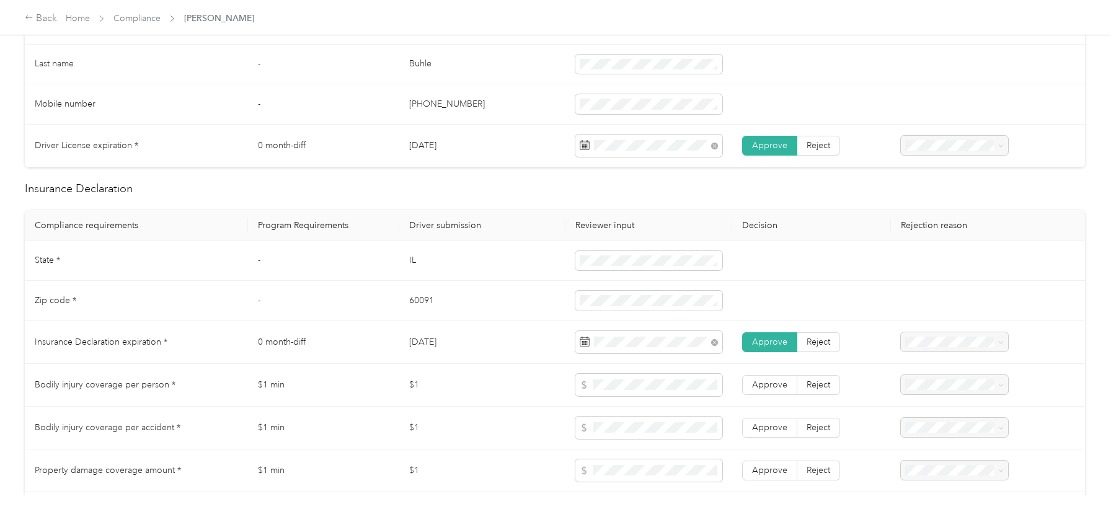
scroll to position [436, 0]
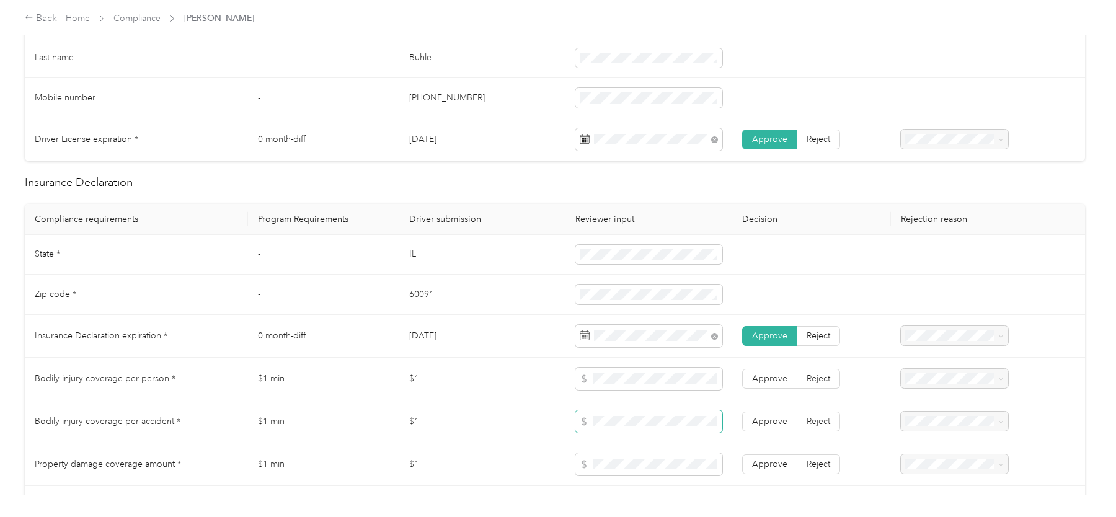
click at [611, 411] on span at bounding box center [648, 421] width 146 height 22
click at [765, 459] on span "Approve" at bounding box center [769, 464] width 35 height 11
click at [766, 416] on span "Approve" at bounding box center [769, 421] width 35 height 11
click at [764, 377] on span "Approve" at bounding box center [769, 378] width 35 height 11
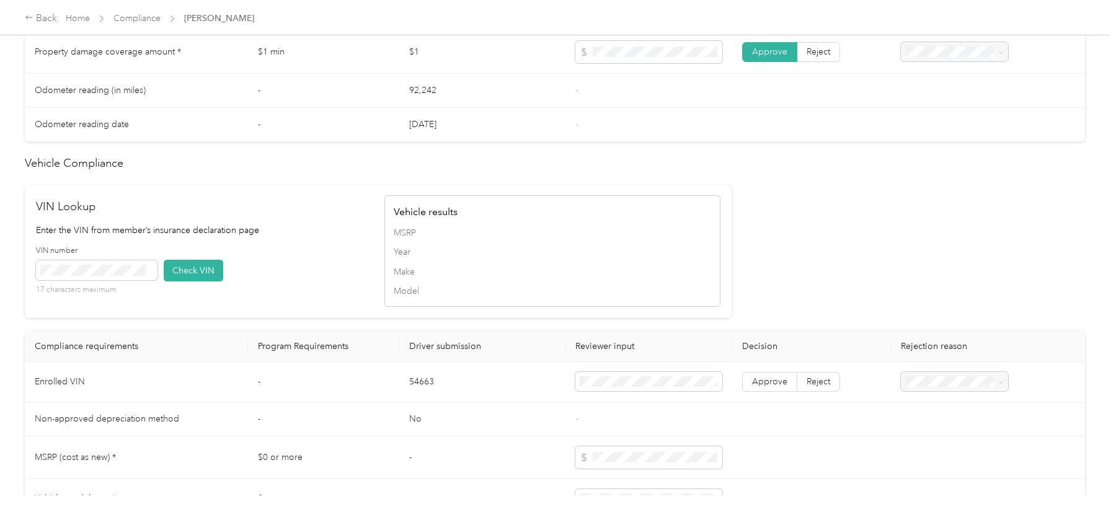
scroll to position [851, 0]
click at [813, 374] on span "Reject" at bounding box center [818, 378] width 24 height 11
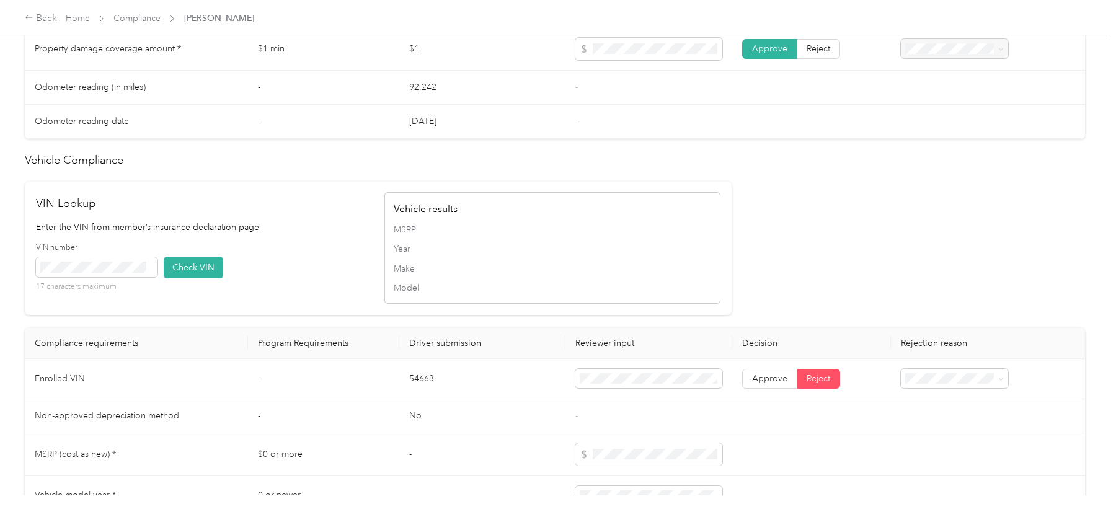
click at [969, 407] on div "Vehicle VIN missing from uploaded Insurance Policy doc" at bounding box center [954, 408] width 90 height 39
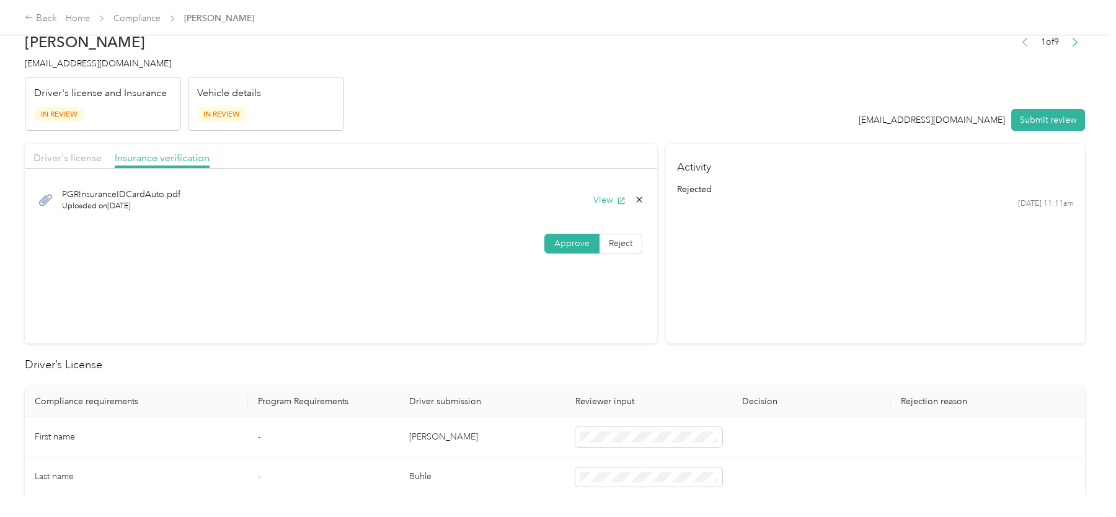
scroll to position [6, 0]
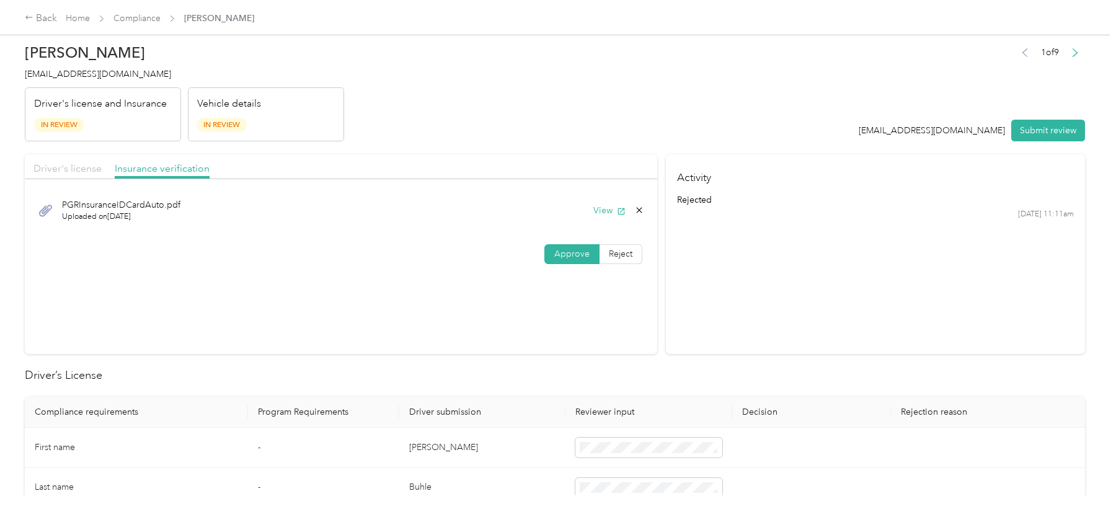
click at [84, 165] on span "Driver's license" at bounding box center [67, 168] width 68 height 12
click at [1037, 134] on button "Submit review" at bounding box center [1048, 131] width 74 height 22
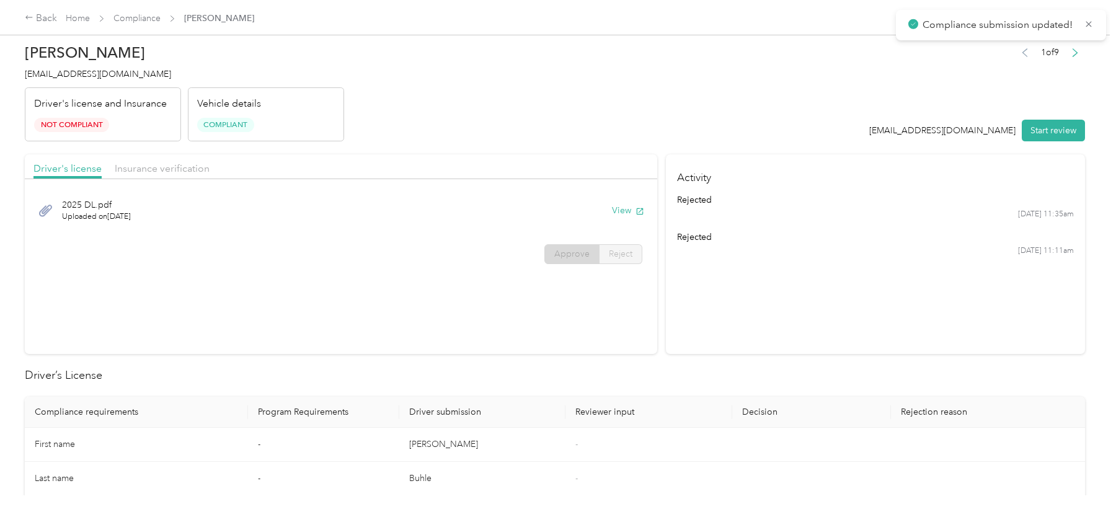
scroll to position [0, 0]
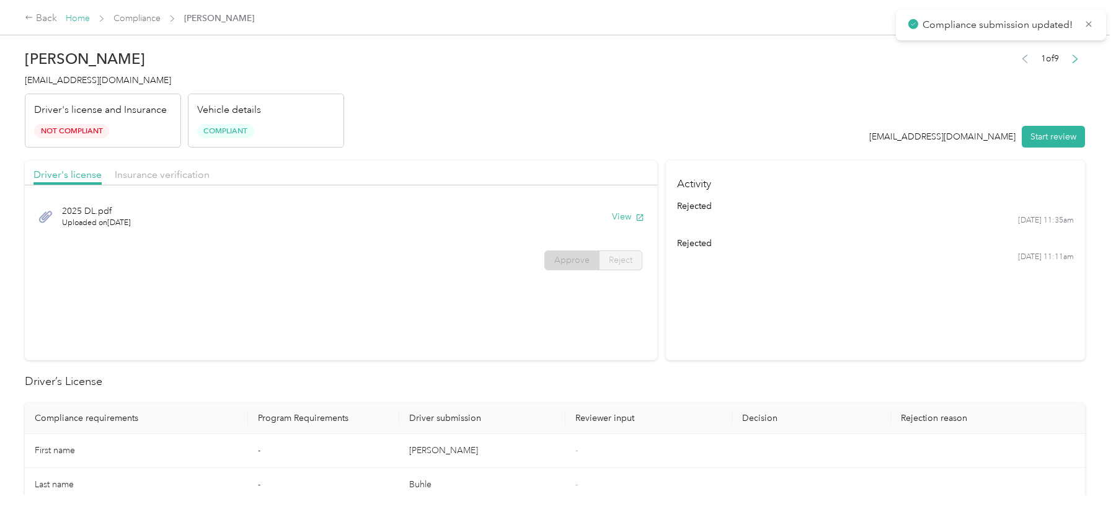
click at [77, 17] on link "Home" at bounding box center [78, 18] width 24 height 11
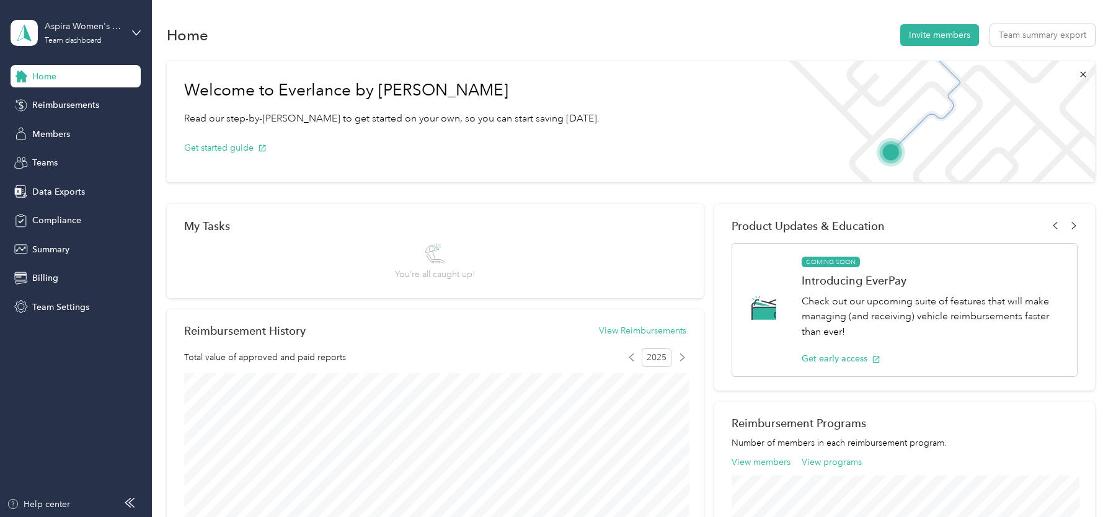
click at [452, 222] on div "My Tasks" at bounding box center [435, 225] width 502 height 13
click at [278, 201] on div "Welcome to Everlance by Motus Read our step-by-[PERSON_NAME] to get started on …" at bounding box center [630, 447] width 927 height 785
click at [83, 8] on div "Aspira Women's Health Team dashboard Home Reimbursements Members Teams Data Exp…" at bounding box center [76, 159] width 130 height 318
click at [89, 32] on div "Aspira Women's Health" at bounding box center [83, 26] width 77 height 13
click at [82, 151] on div "Log out" at bounding box center [141, 159] width 244 height 22
